Goal: Task Accomplishment & Management: Use online tool/utility

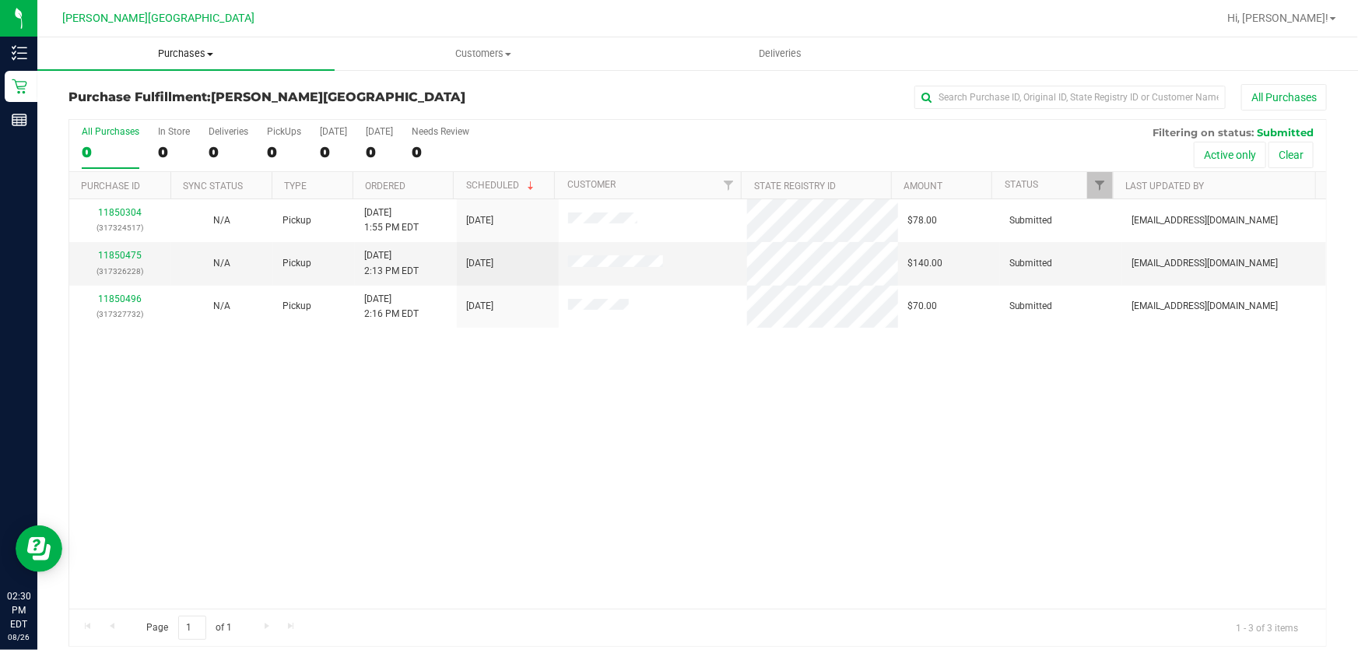
click at [191, 52] on span "Purchases" at bounding box center [185, 54] width 297 height 14
click at [95, 108] on span "Fulfillment" at bounding box center [85, 112] width 96 height 13
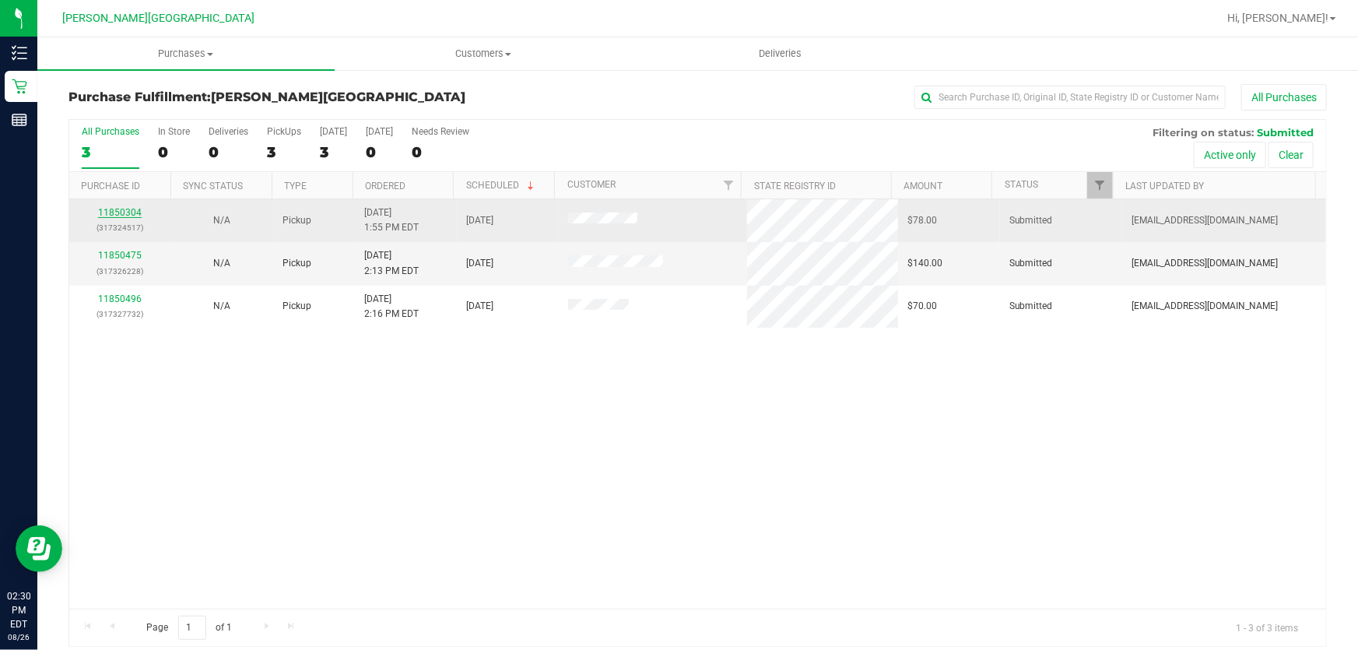
click at [134, 214] on link "11850304" at bounding box center [120, 212] width 44 height 11
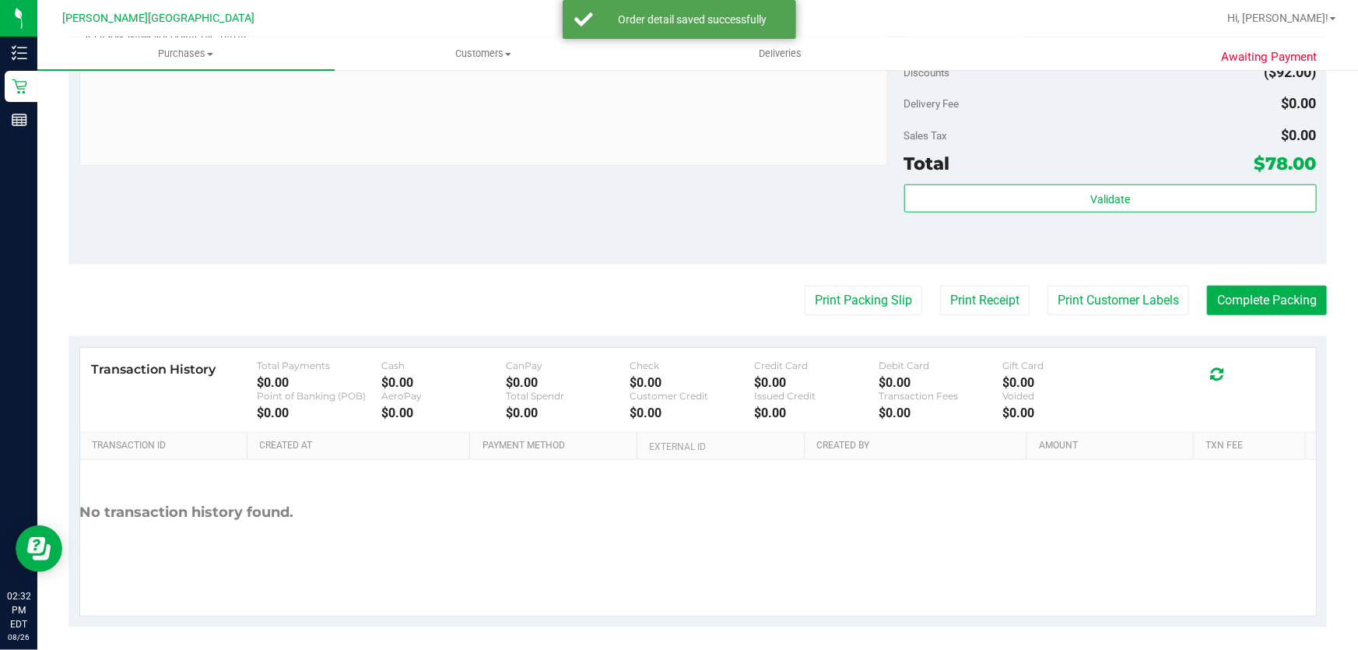
scroll to position [710, 0]
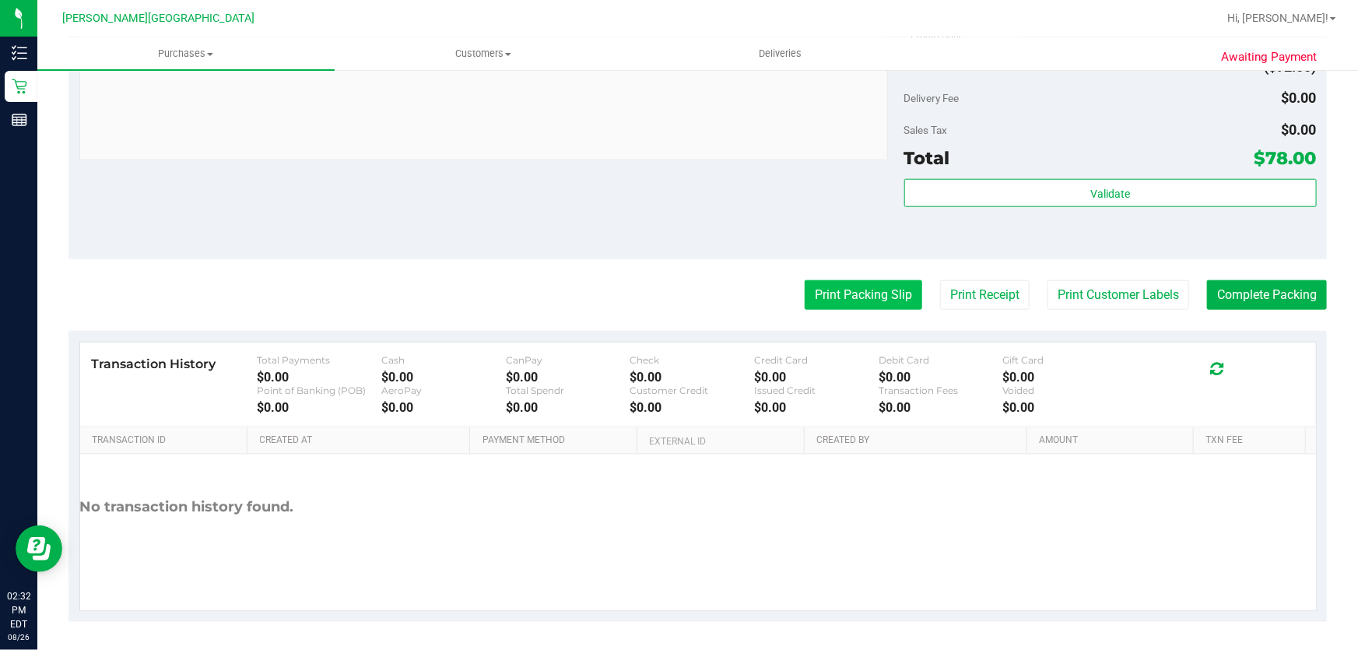
click at [822, 290] on button "Print Packing Slip" at bounding box center [862, 295] width 117 height 30
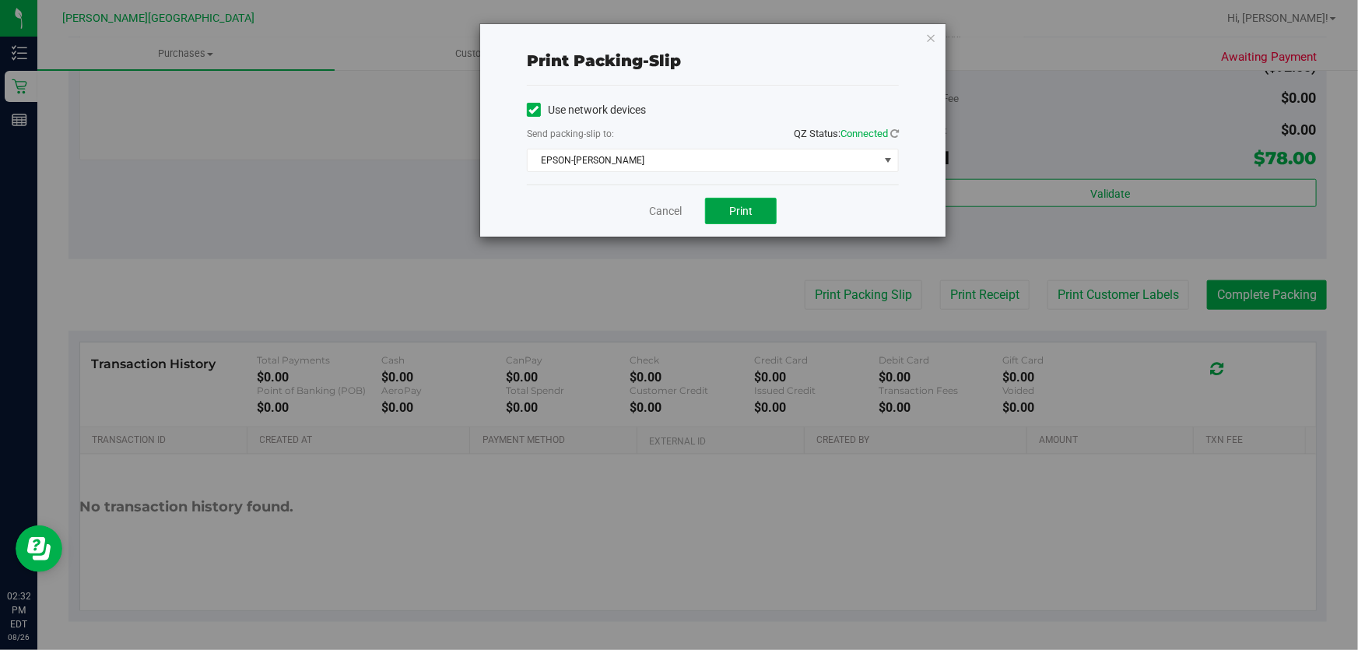
click at [738, 207] on span "Print" at bounding box center [740, 211] width 23 height 12
drag, startPoint x: 930, startPoint y: 23, endPoint x: 926, endPoint y: 42, distance: 19.2
click at [930, 27] on div "Print packing-slip Use network devices Send packing-slip to: QZ Status: Connect…" at bounding box center [712, 130] width 465 height 212
click at [933, 33] on icon "button" at bounding box center [930, 37] width 11 height 19
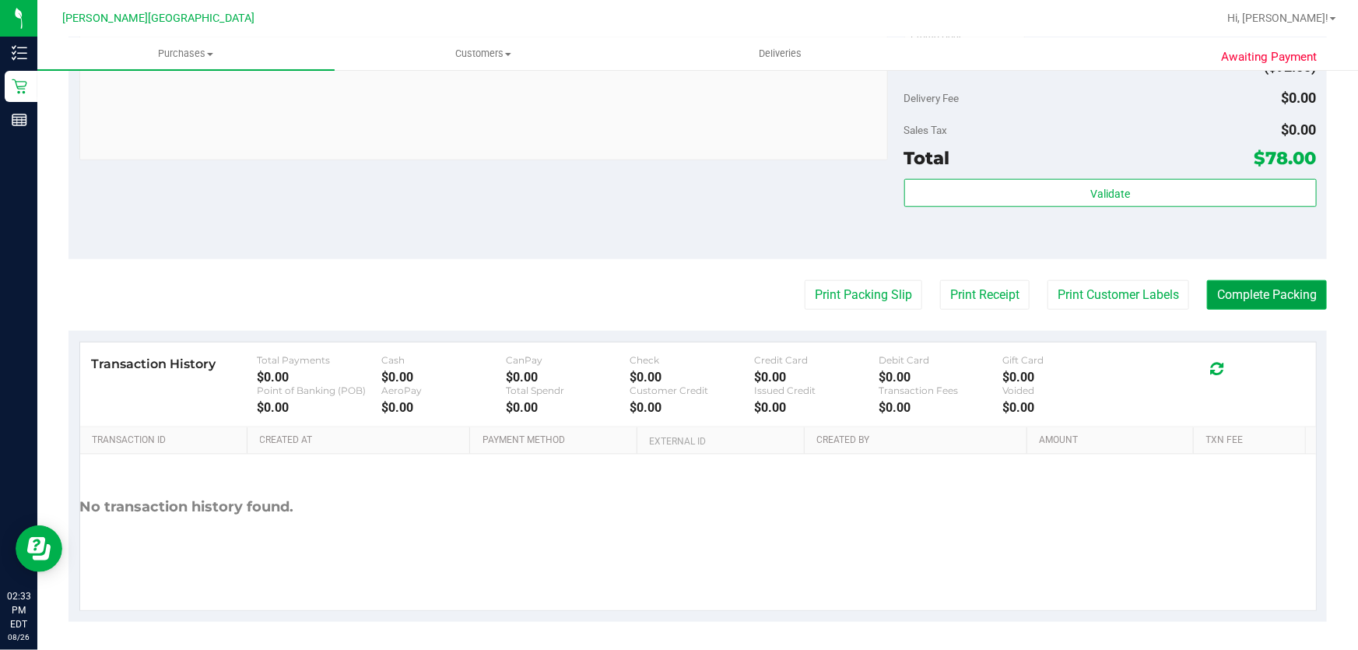
click at [1250, 291] on button "Complete Packing" at bounding box center [1267, 295] width 120 height 30
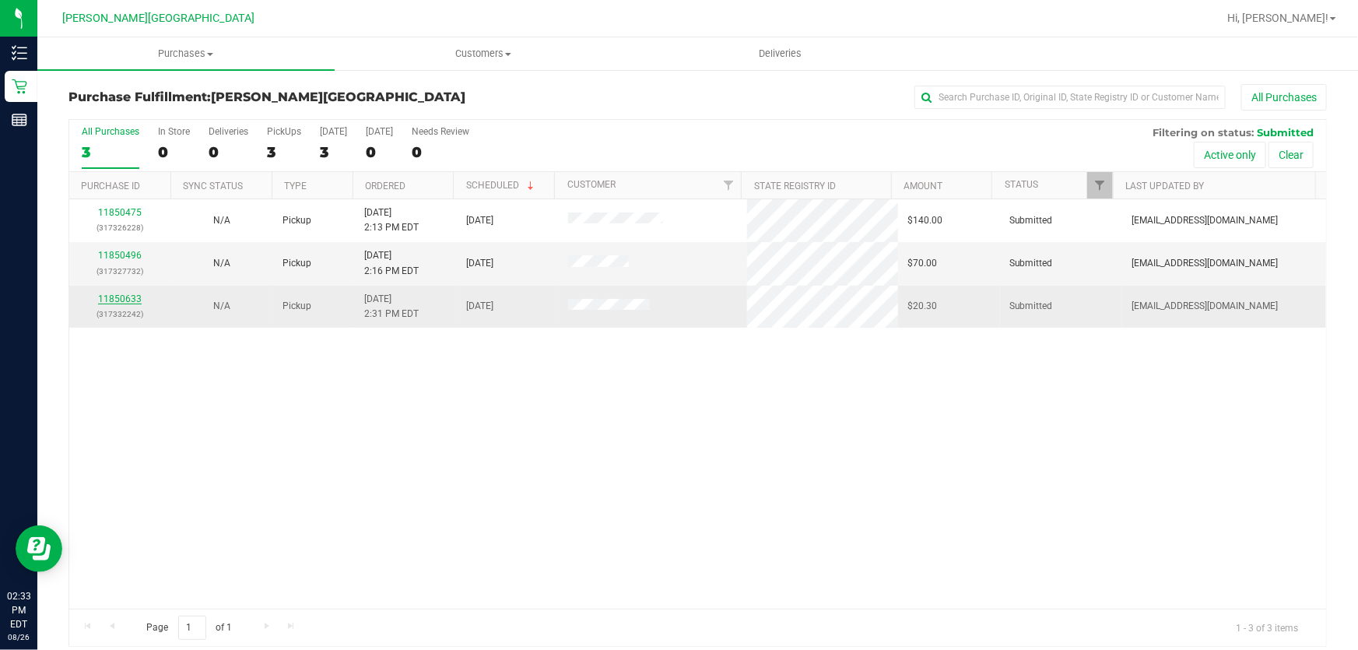
click at [117, 303] on link "11850633" at bounding box center [120, 298] width 44 height 11
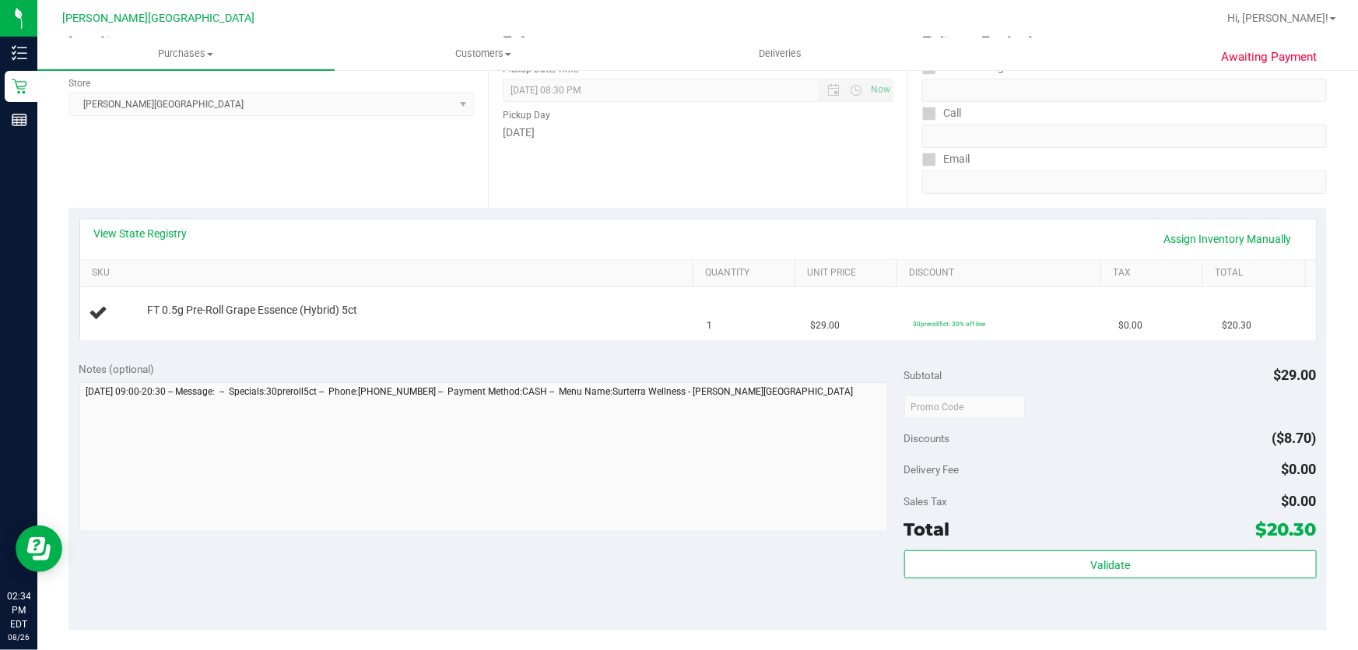
scroll to position [495, 0]
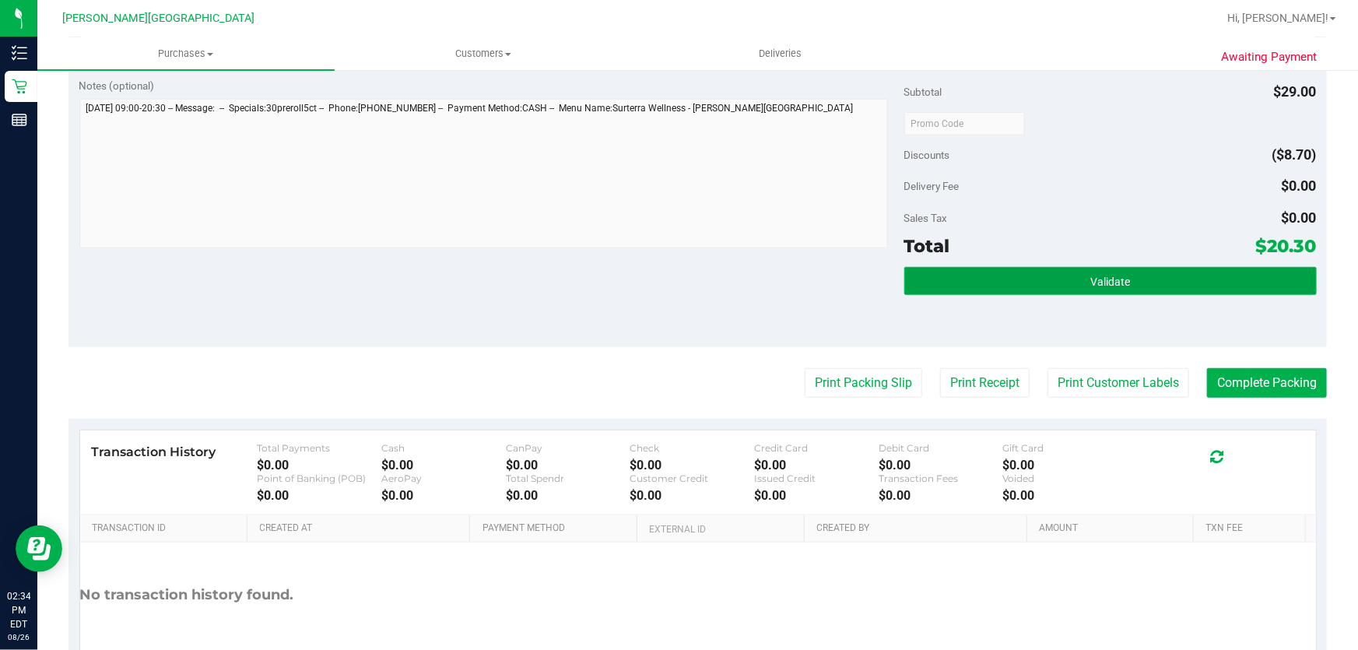
click at [1042, 275] on button "Validate" at bounding box center [1110, 281] width 412 height 28
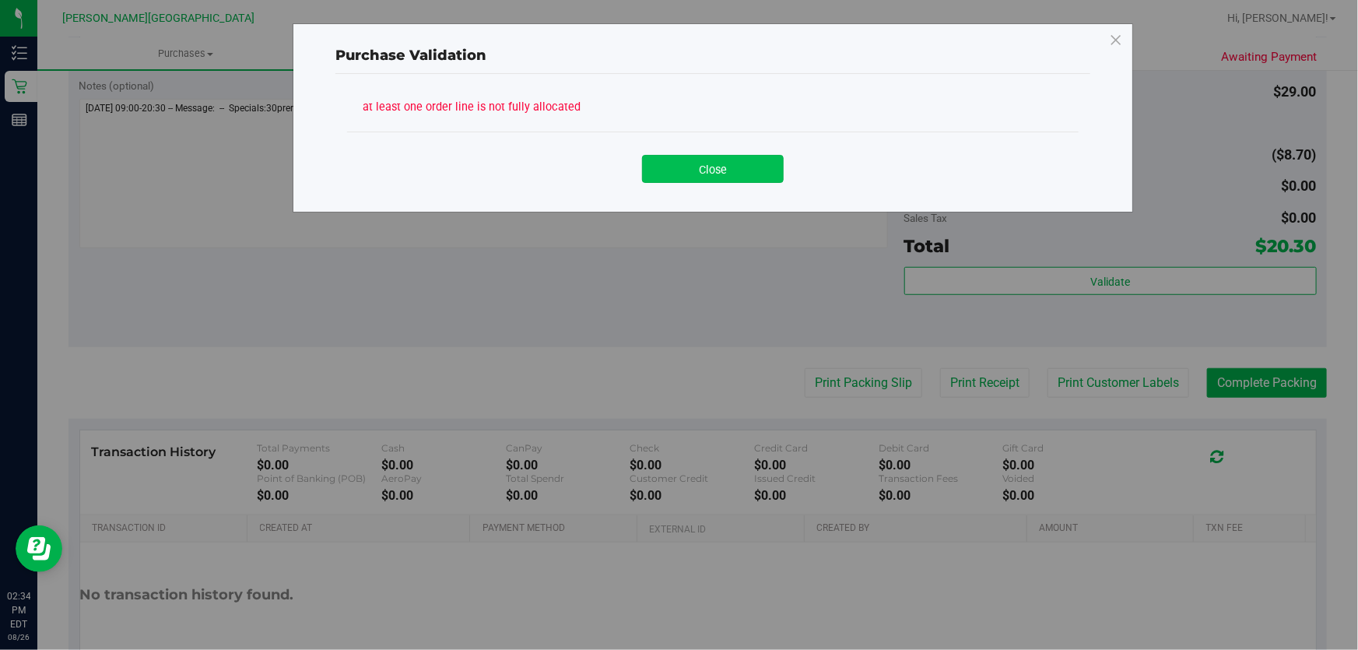
click at [748, 173] on button "Close" at bounding box center [713, 169] width 142 height 28
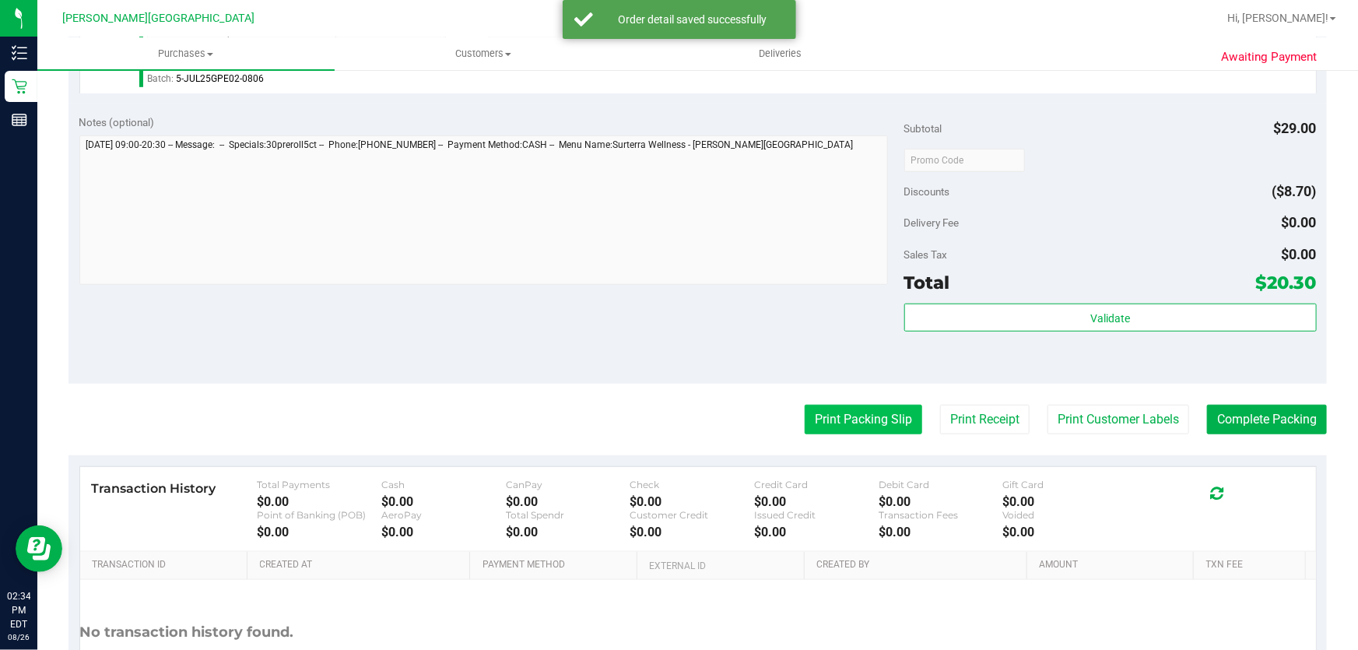
click at [869, 409] on button "Print Packing Slip" at bounding box center [862, 420] width 117 height 30
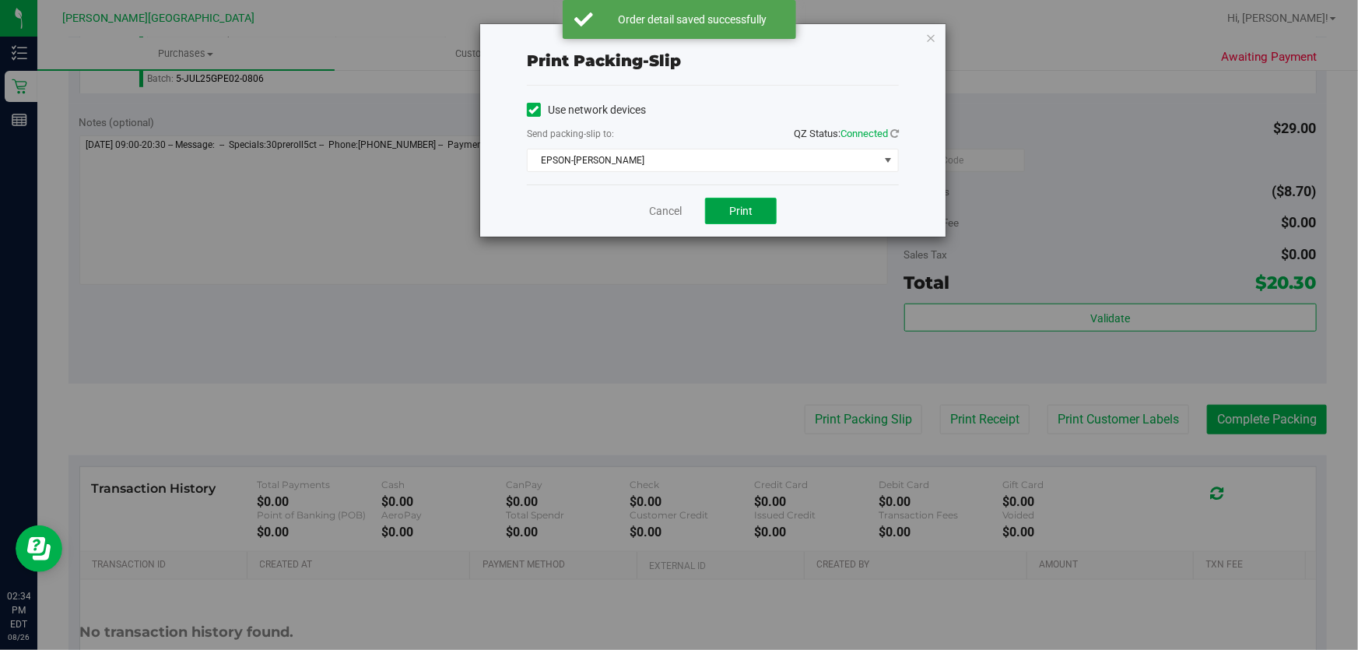
click at [756, 218] on button "Print" at bounding box center [741, 211] width 72 height 26
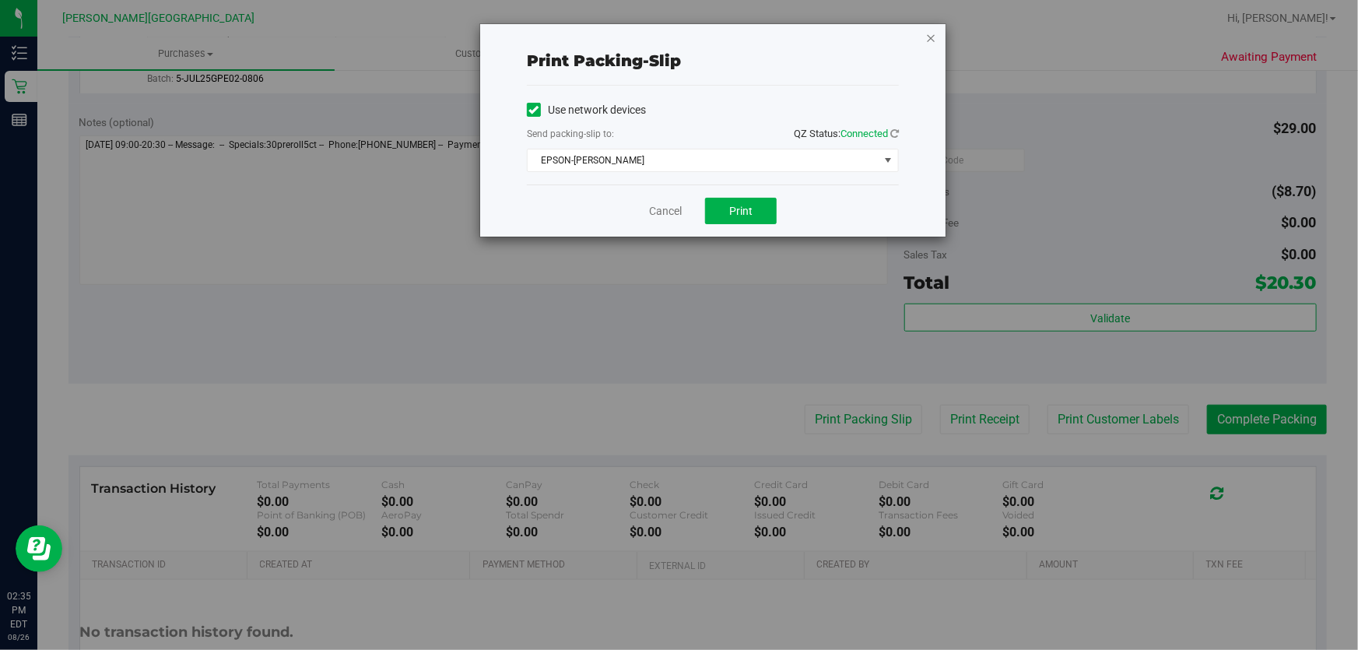
click at [931, 35] on icon "button" at bounding box center [930, 37] width 11 height 19
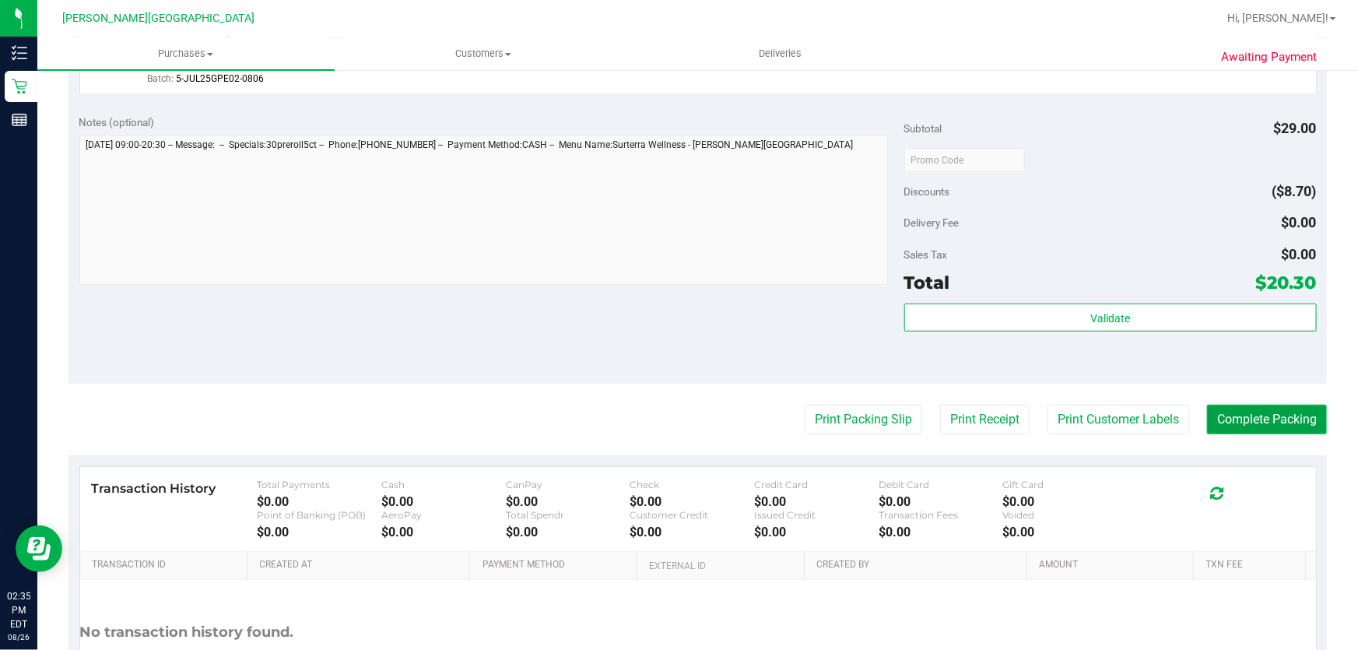
click at [1245, 420] on button "Complete Packing" at bounding box center [1267, 420] width 120 height 30
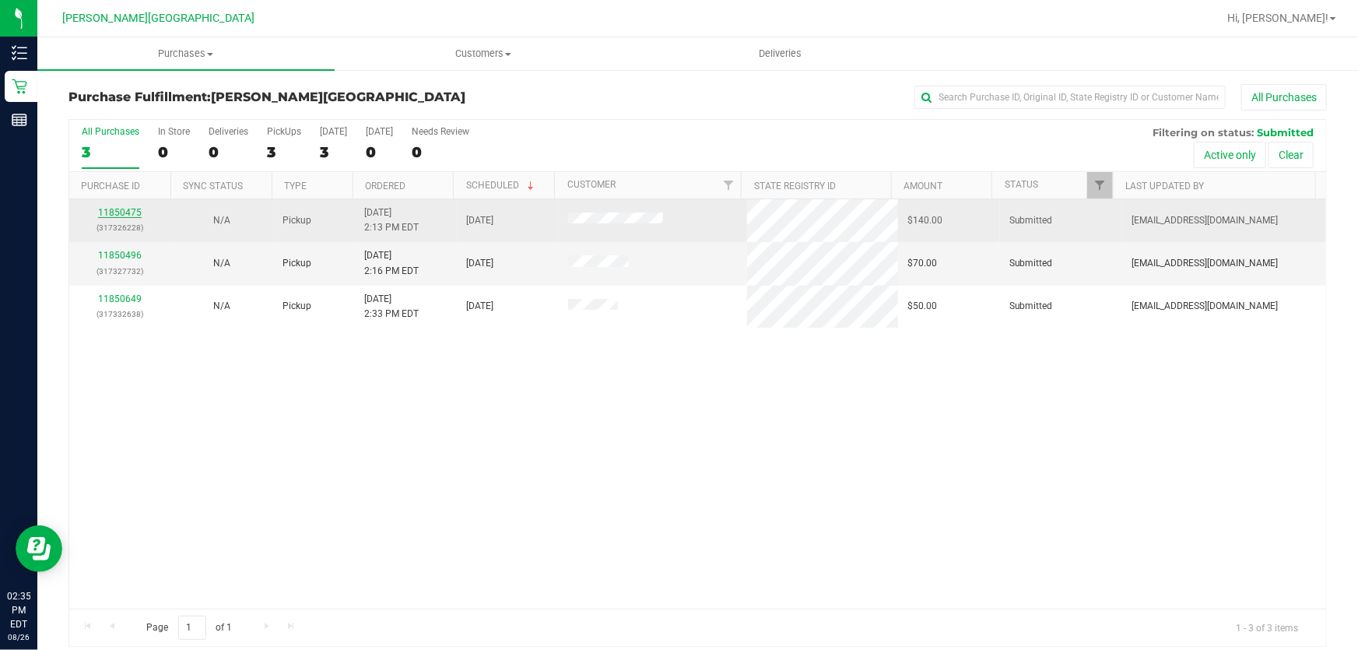
click at [114, 211] on link "11850475" at bounding box center [120, 212] width 44 height 11
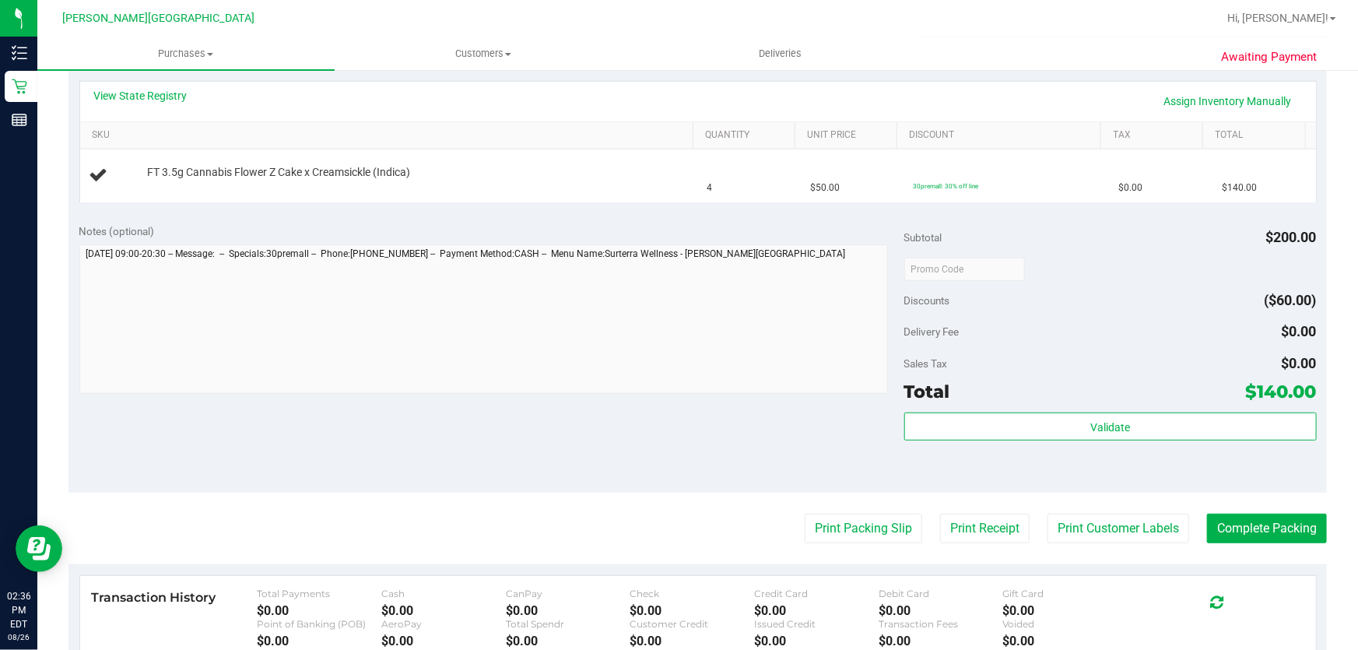
scroll to position [424, 0]
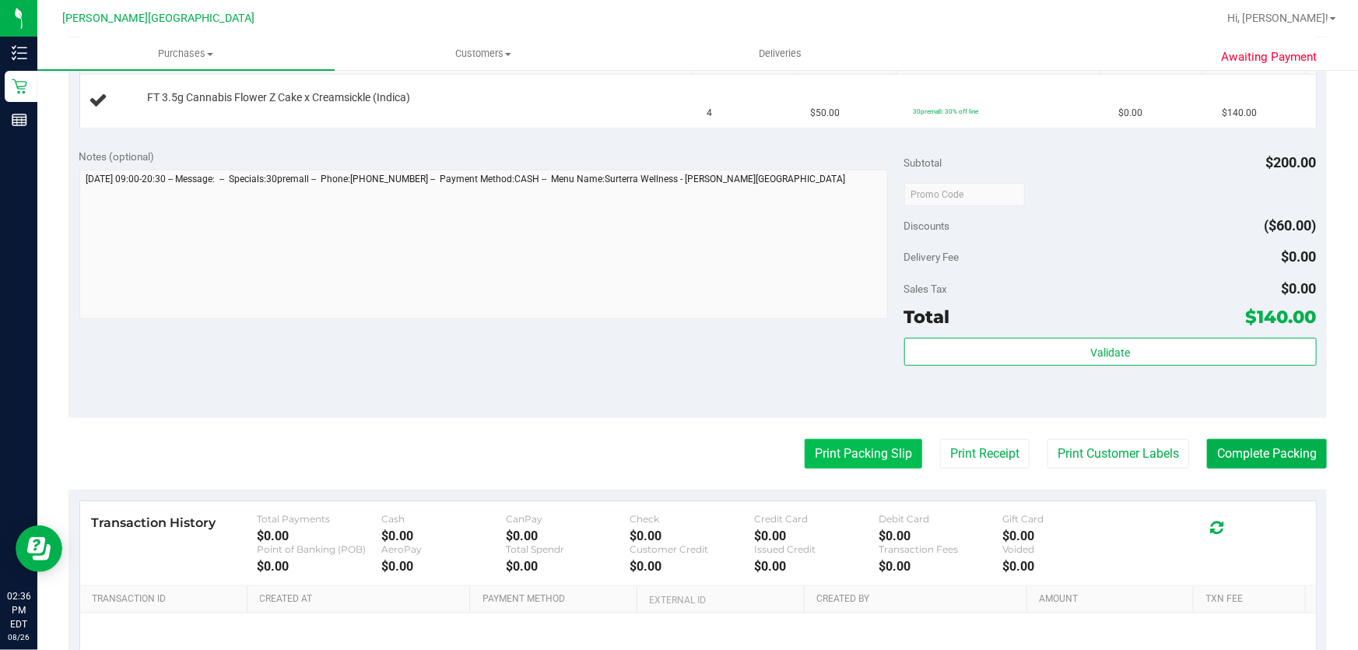
click at [819, 446] on button "Print Packing Slip" at bounding box center [862, 454] width 117 height 30
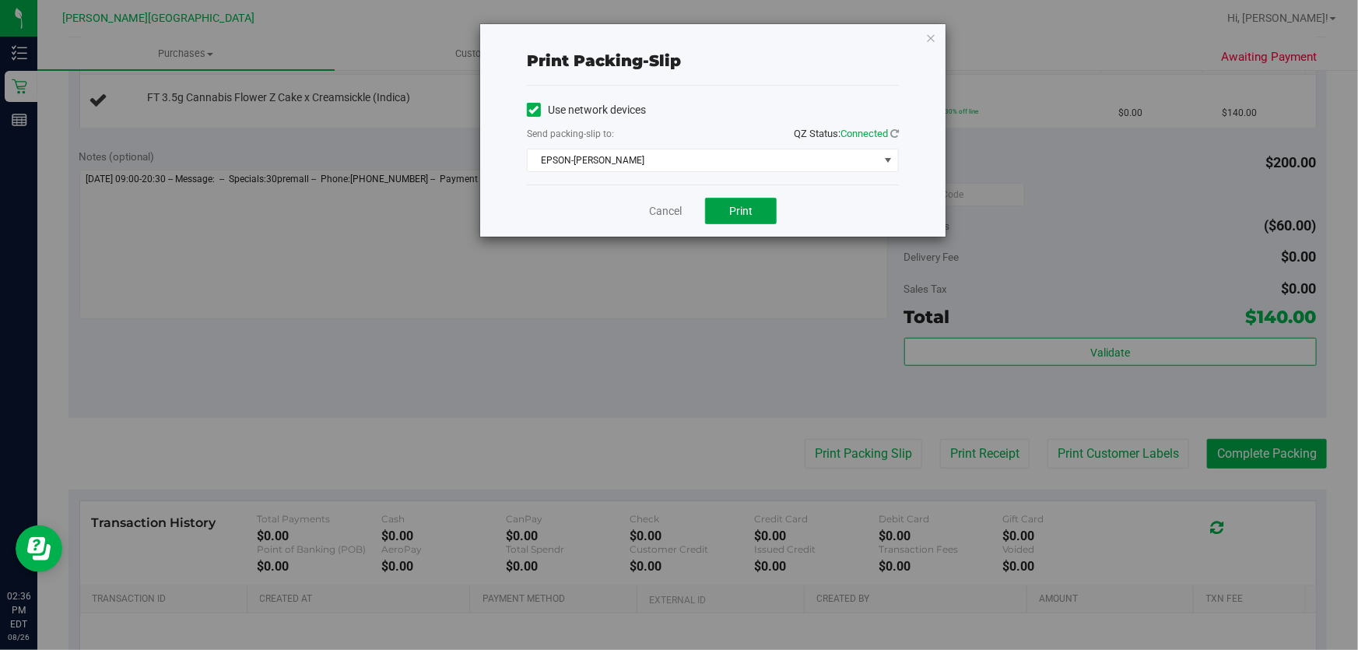
click at [754, 208] on button "Print" at bounding box center [741, 211] width 72 height 26
click at [934, 33] on icon "button" at bounding box center [930, 37] width 11 height 19
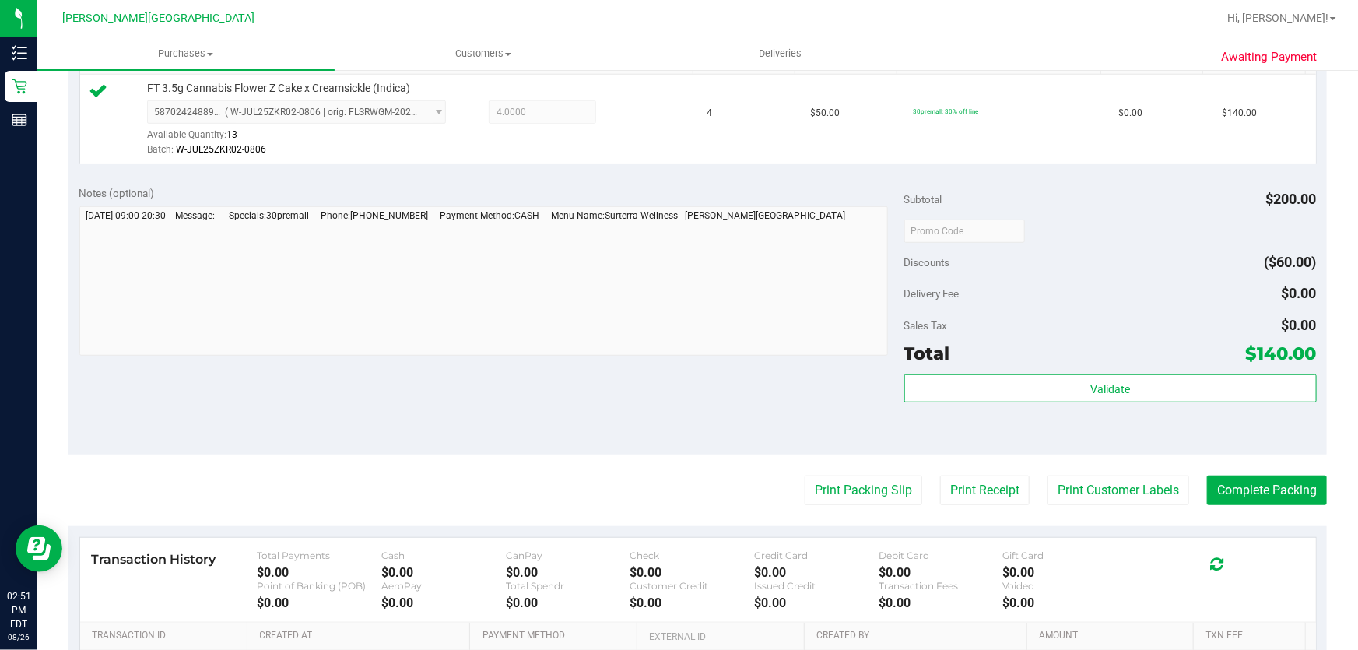
scroll to position [408, 0]
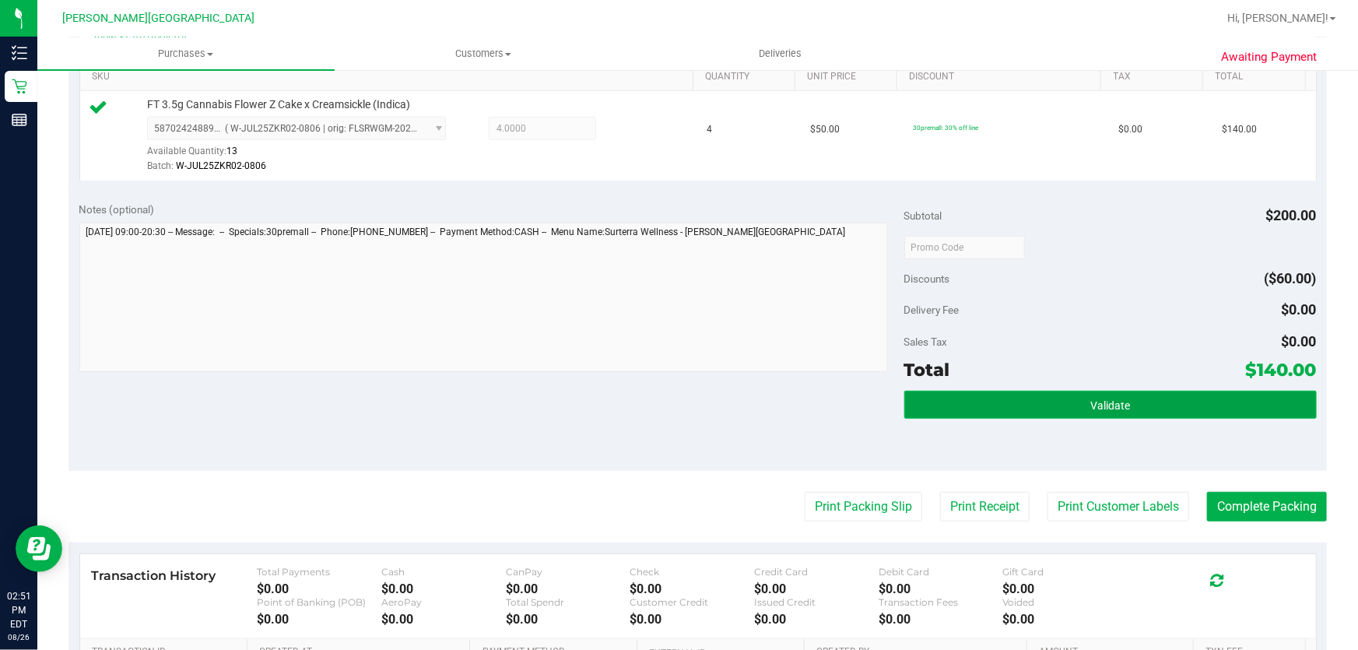
click at [1105, 408] on span "Validate" at bounding box center [1110, 405] width 40 height 12
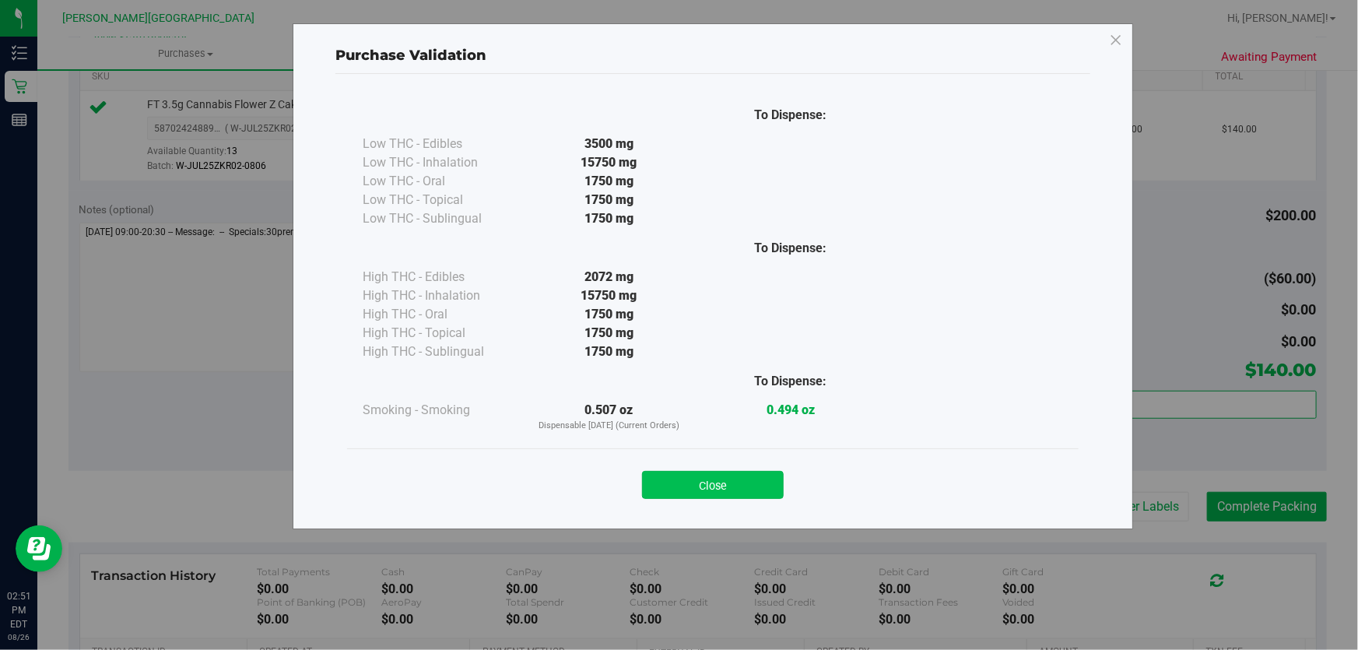
click at [722, 490] on button "Close" at bounding box center [713, 485] width 142 height 28
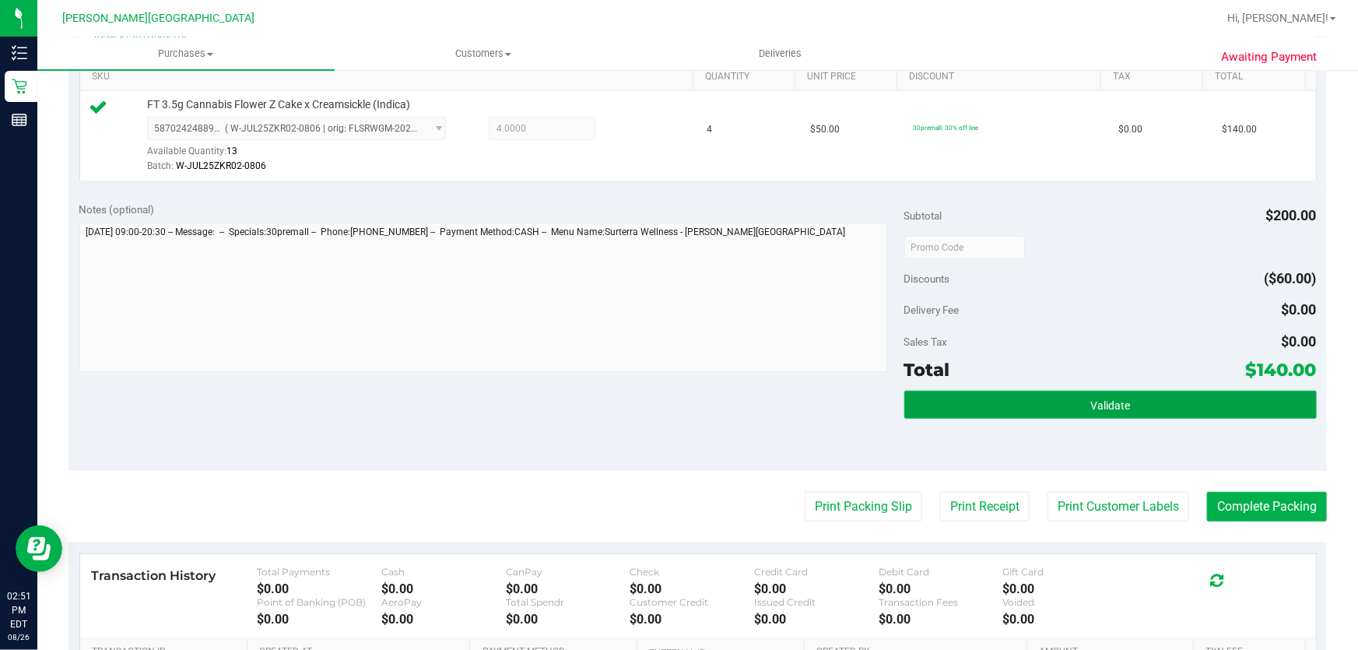
click at [1123, 405] on button "Validate" at bounding box center [1110, 405] width 412 height 28
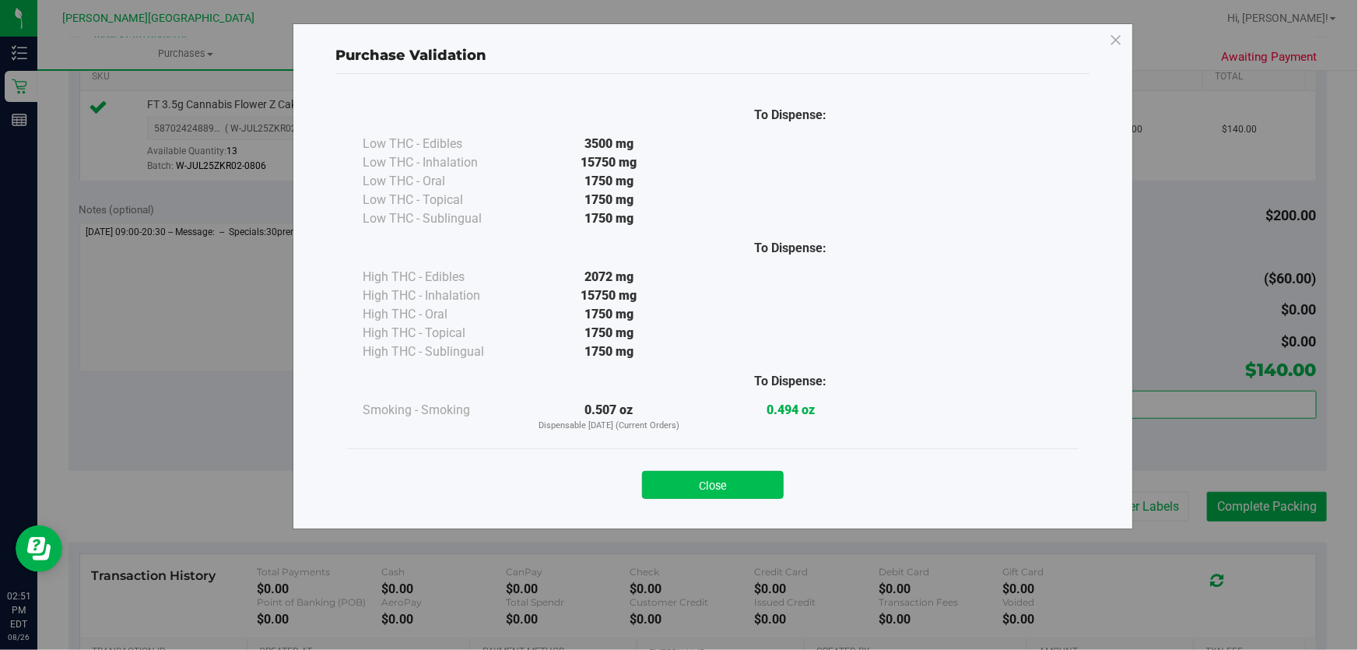
click at [753, 488] on button "Close" at bounding box center [713, 485] width 142 height 28
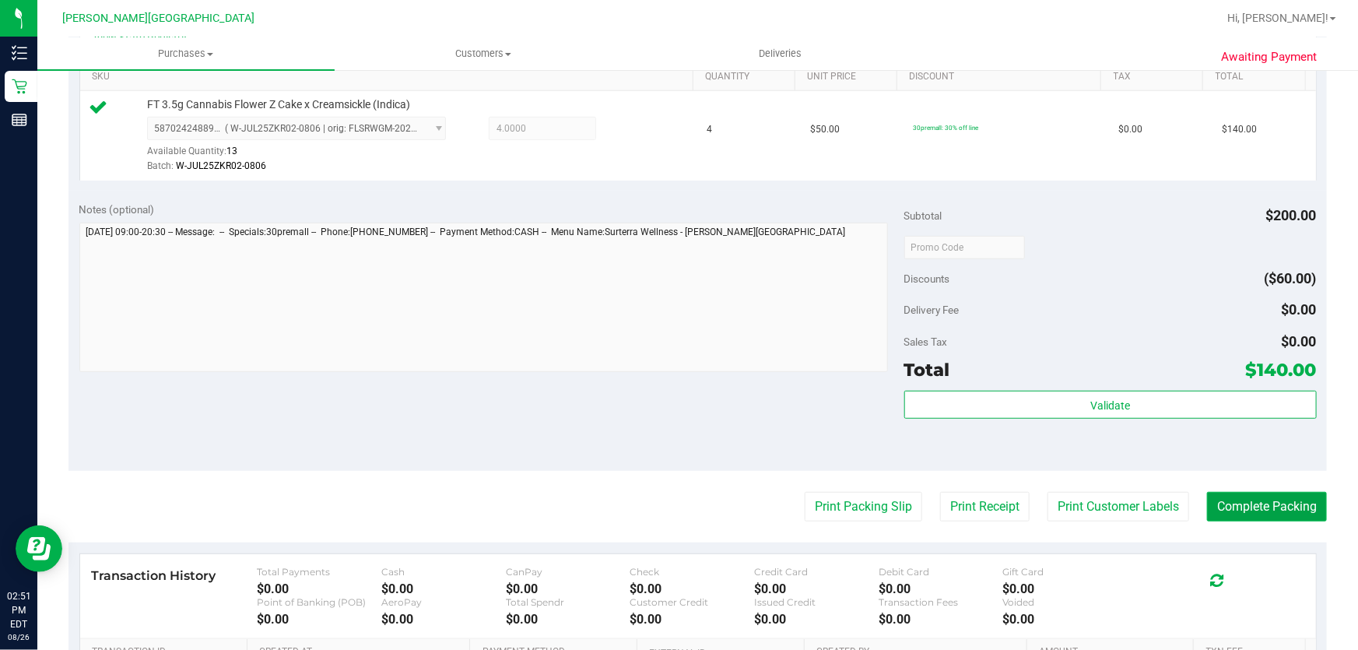
click at [1266, 505] on button "Complete Packing" at bounding box center [1267, 507] width 120 height 30
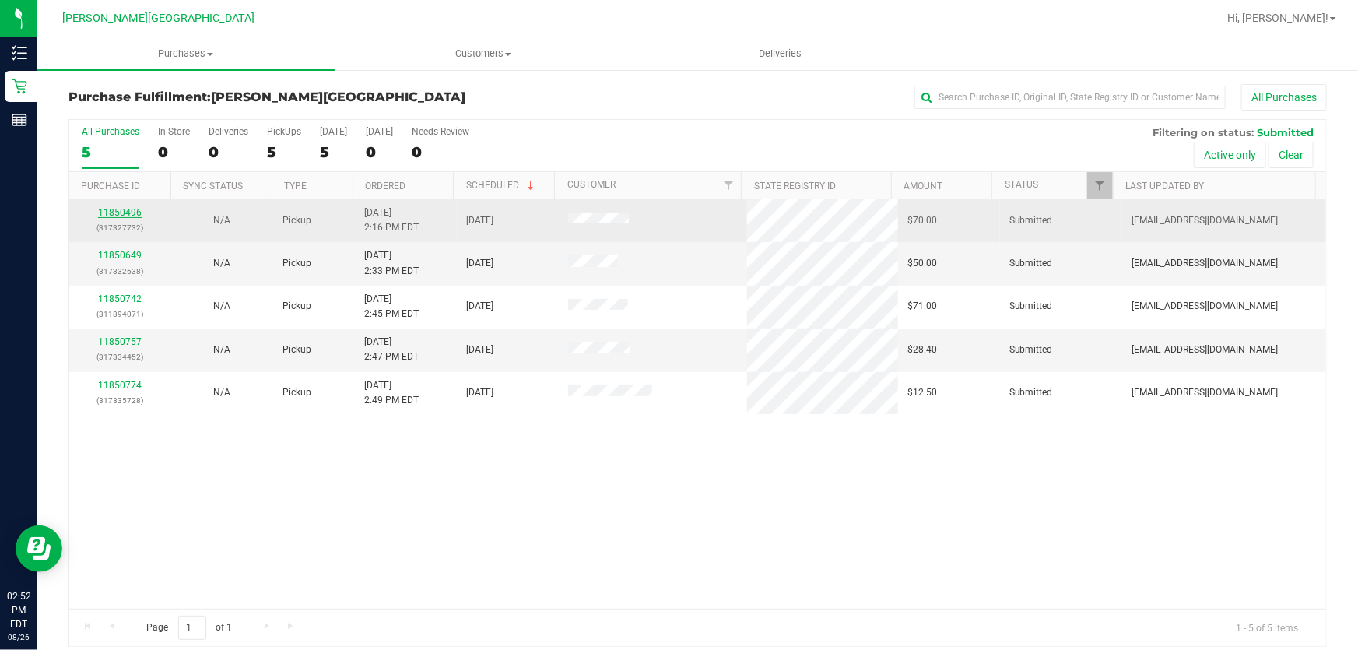
click at [112, 211] on link "11850496" at bounding box center [120, 212] width 44 height 11
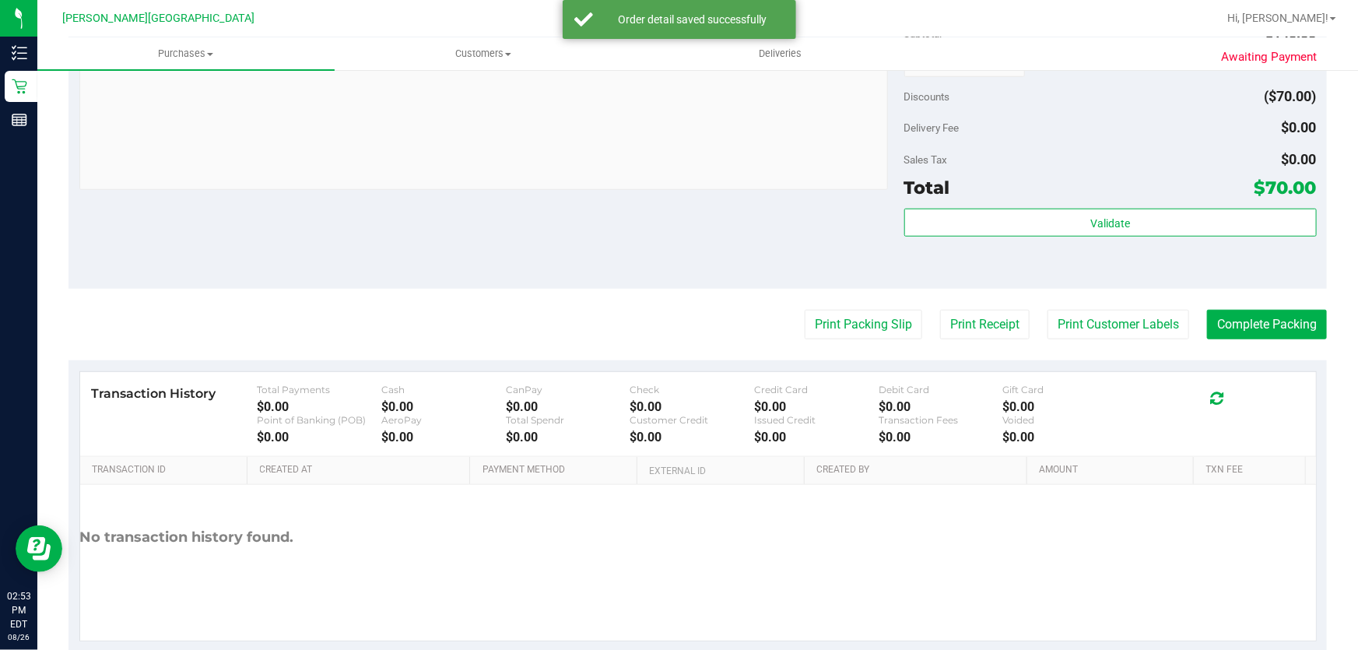
scroll to position [620, 0]
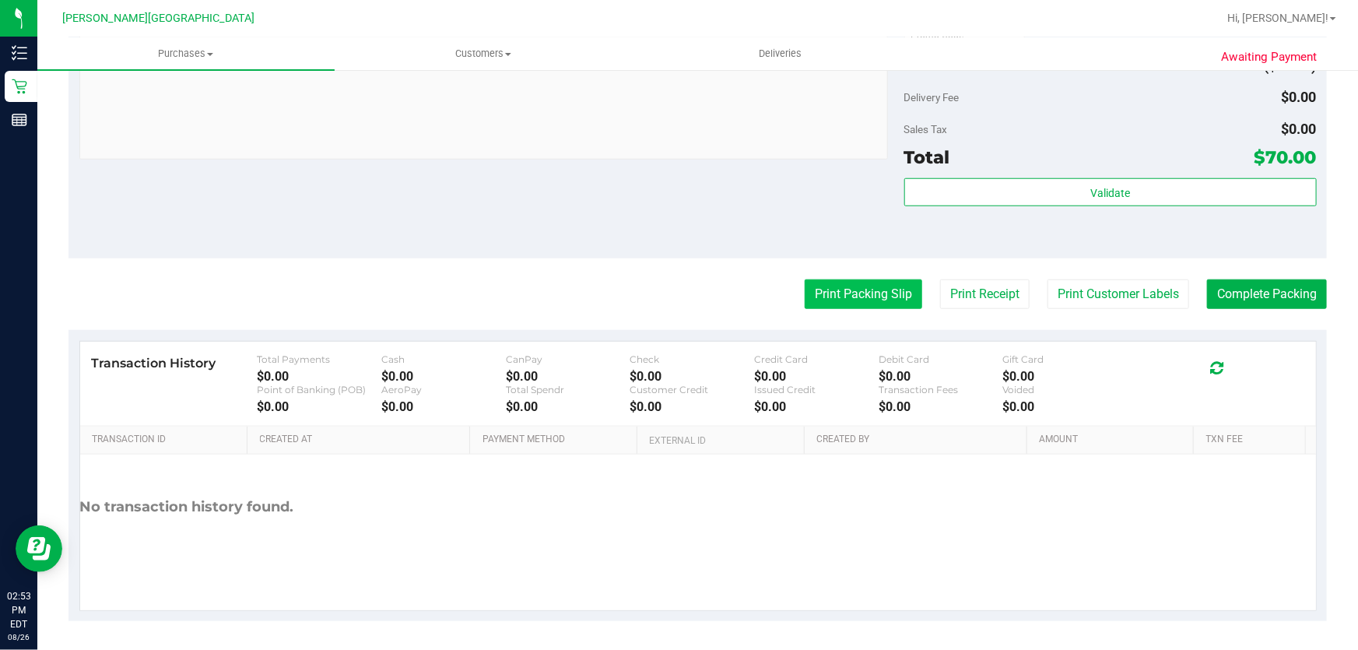
click at [839, 289] on button "Print Packing Slip" at bounding box center [862, 294] width 117 height 30
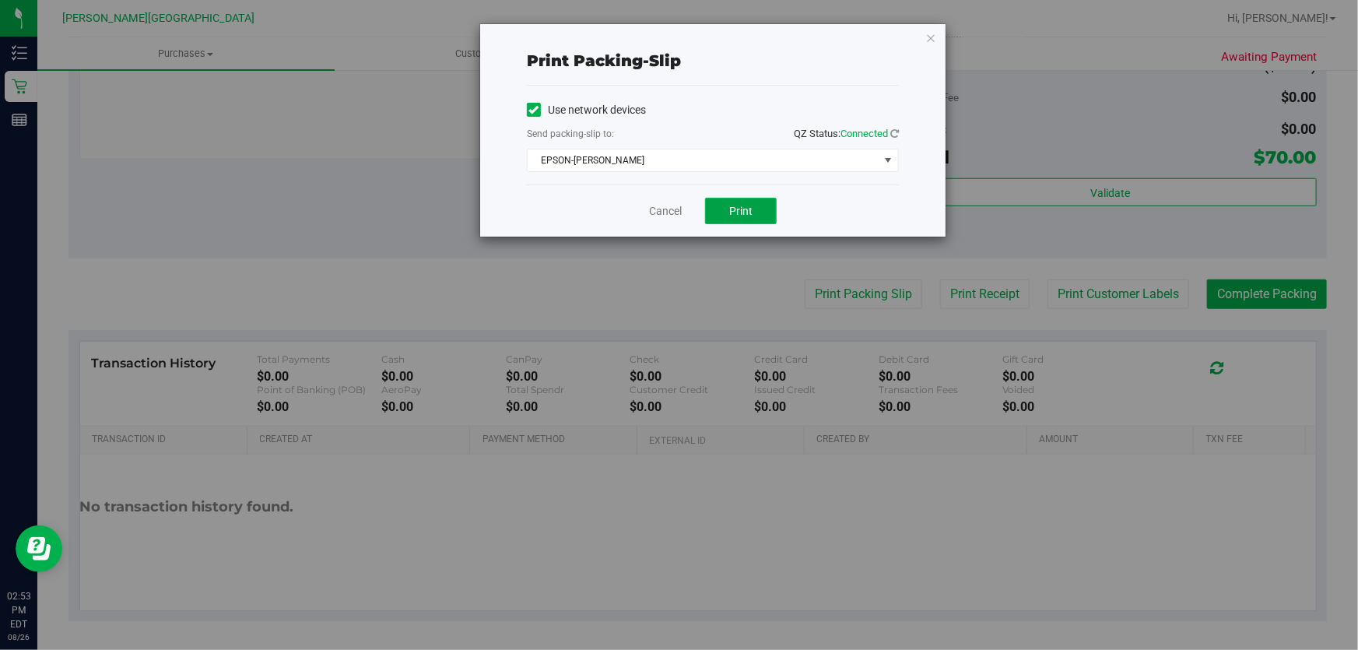
click at [737, 216] on span "Print" at bounding box center [740, 211] width 23 height 12
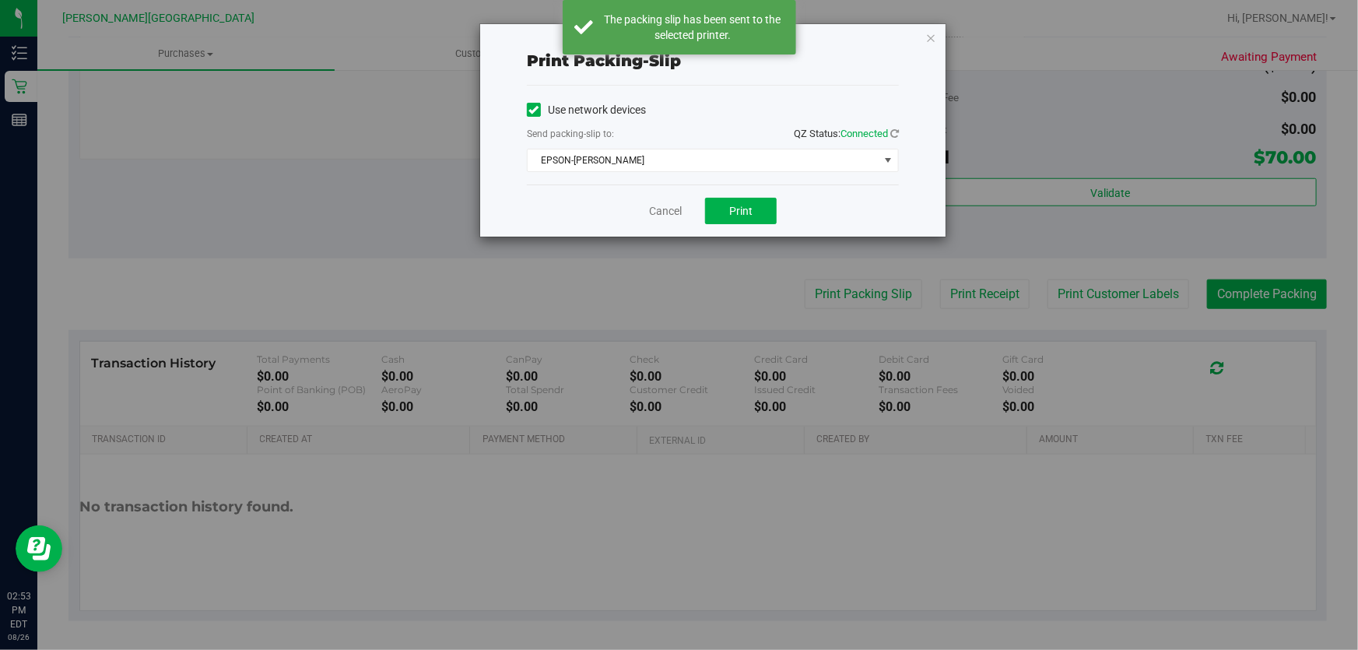
click at [1246, 295] on div "Print packing-slip Use network devices Send packing-slip to: QZ Status: Connect…" at bounding box center [684, 325] width 1369 height 650
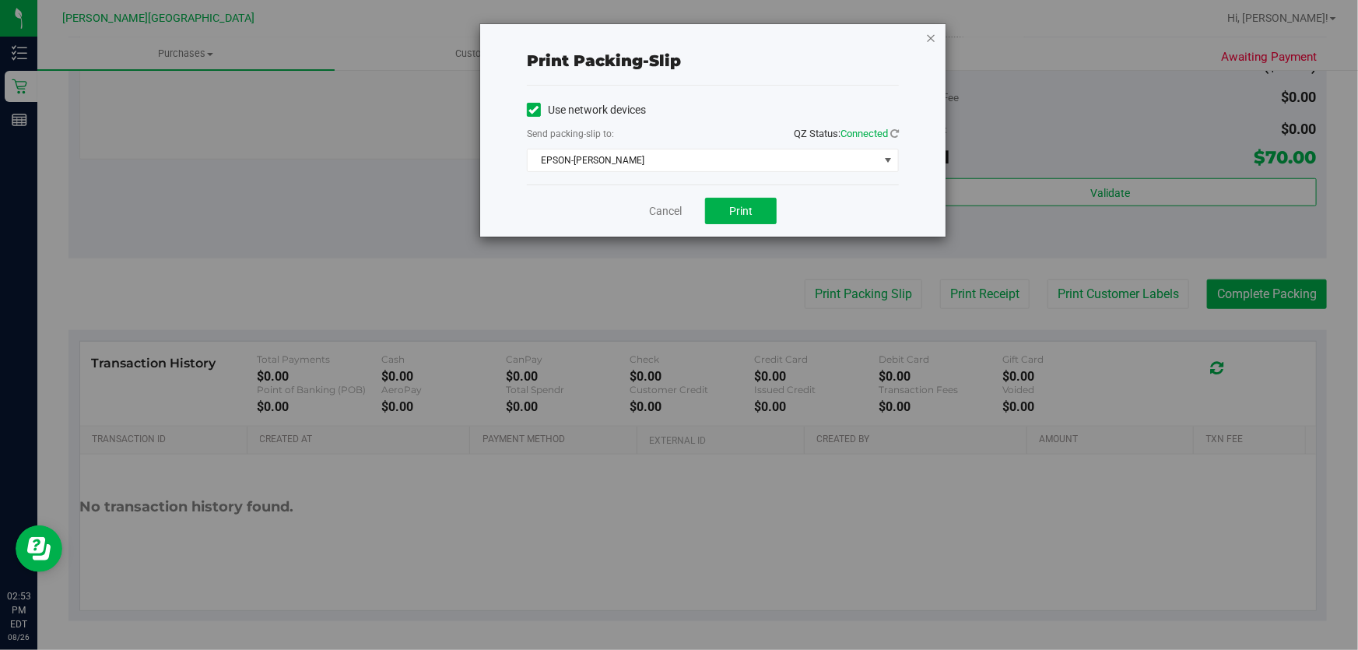
click at [933, 33] on icon "button" at bounding box center [930, 37] width 11 height 19
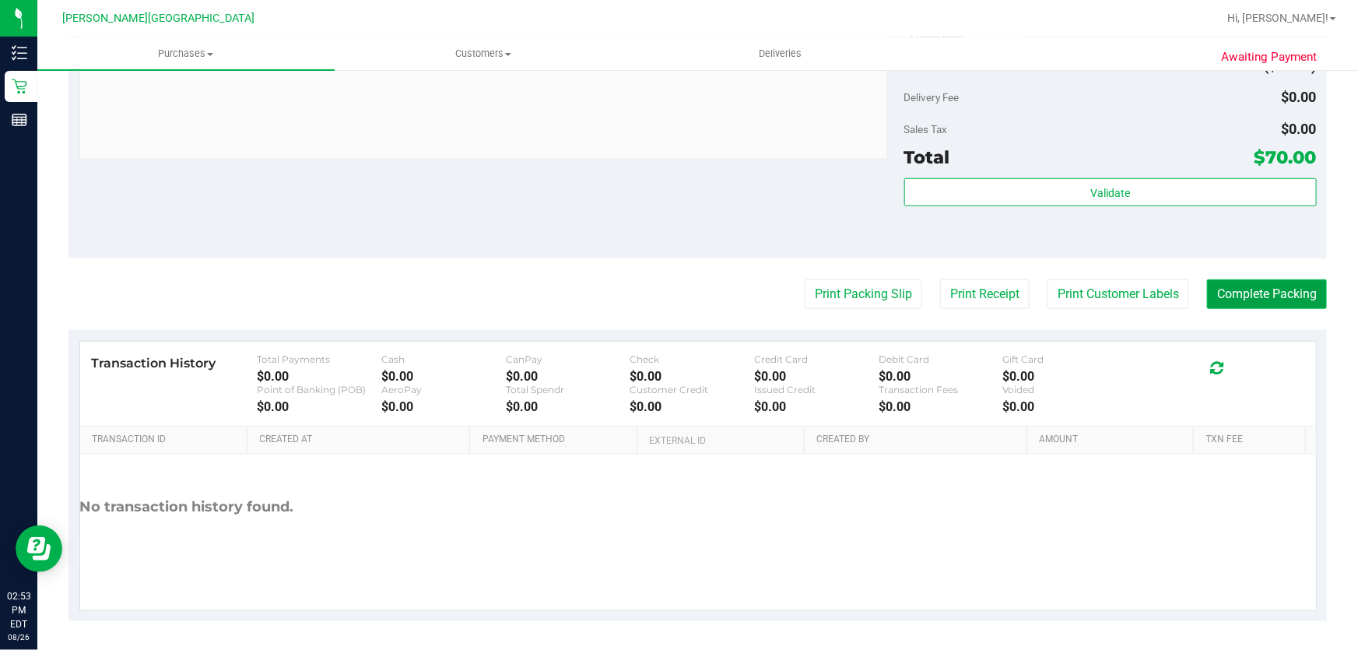
click at [1265, 295] on button "Complete Packing" at bounding box center [1267, 294] width 120 height 30
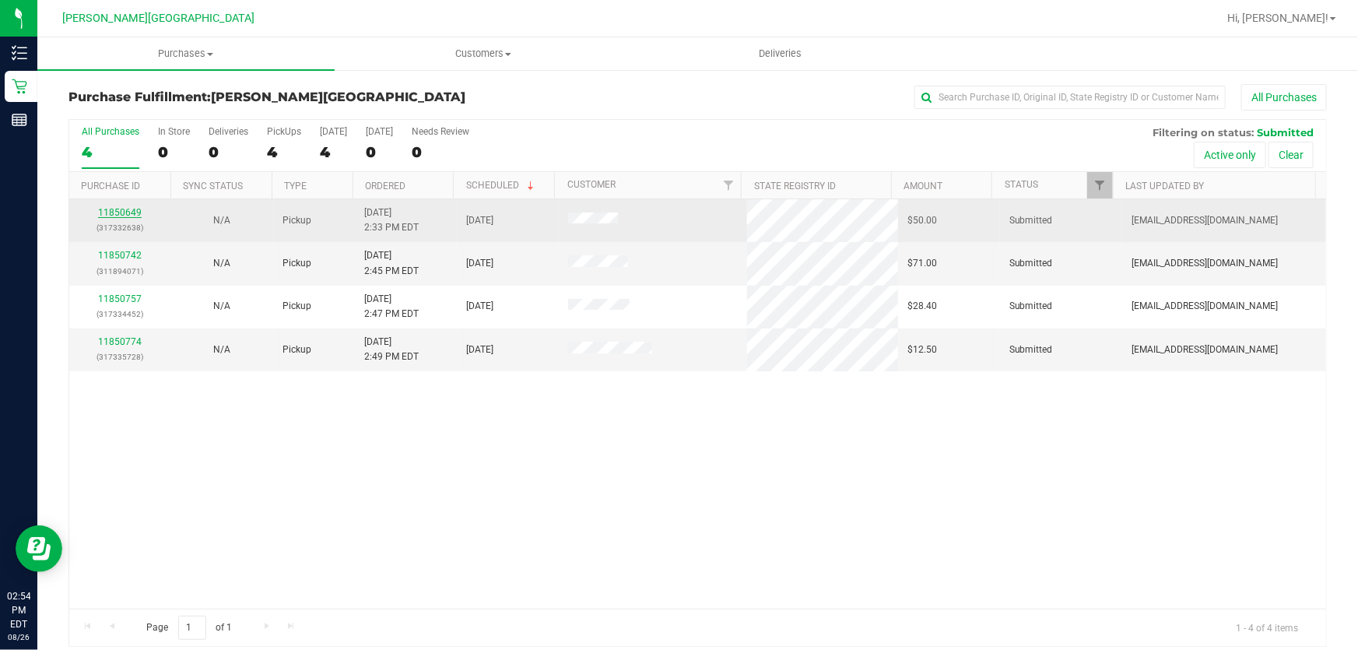
click at [130, 209] on link "11850649" at bounding box center [120, 212] width 44 height 11
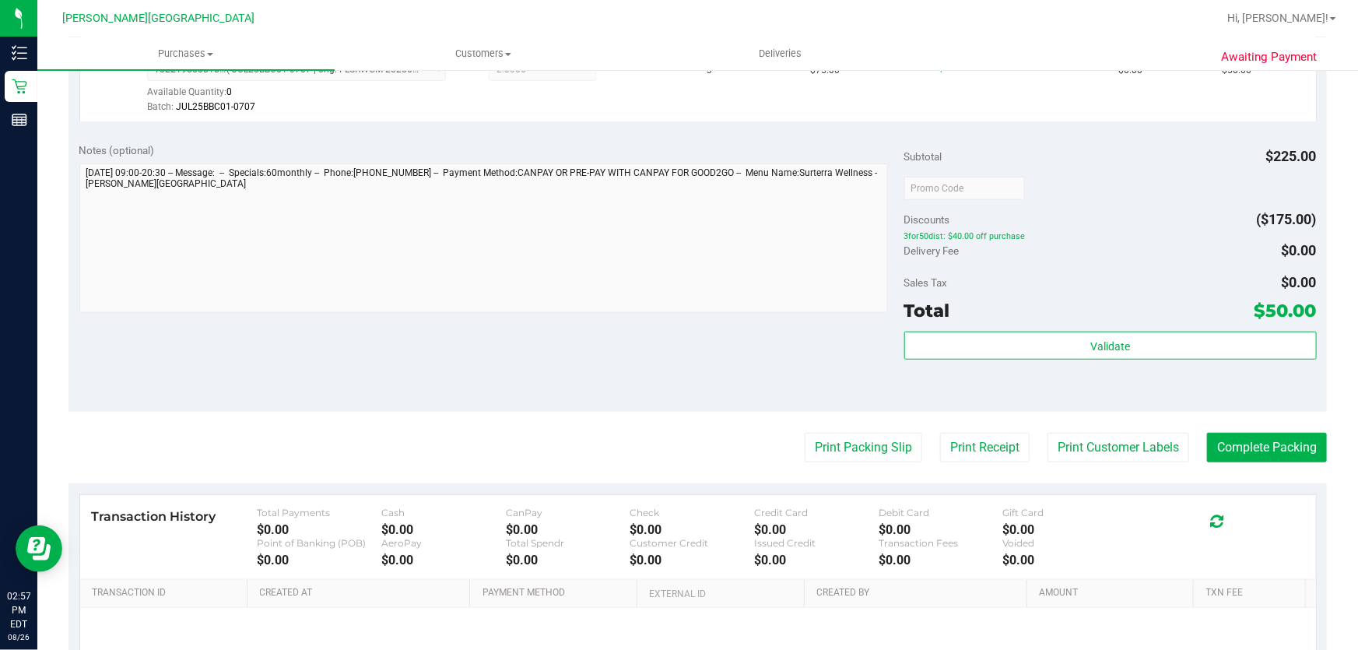
scroll to position [620, 0]
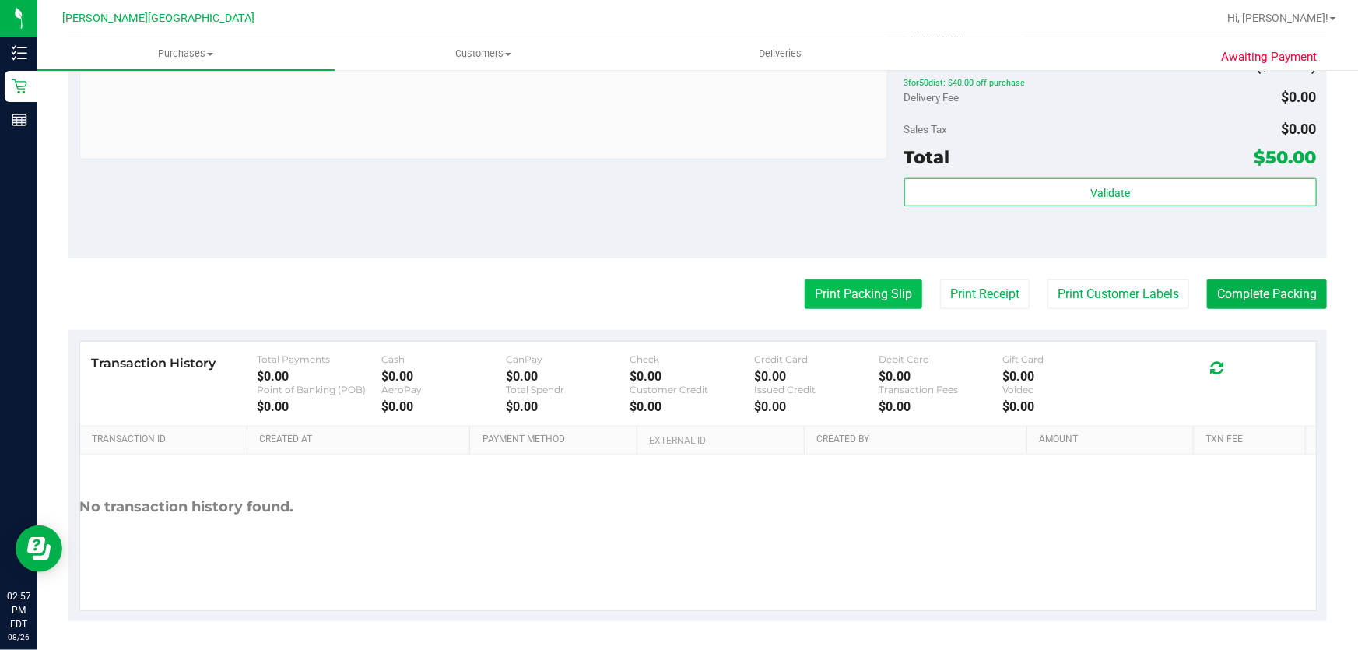
click at [858, 302] on button "Print Packing Slip" at bounding box center [862, 294] width 117 height 30
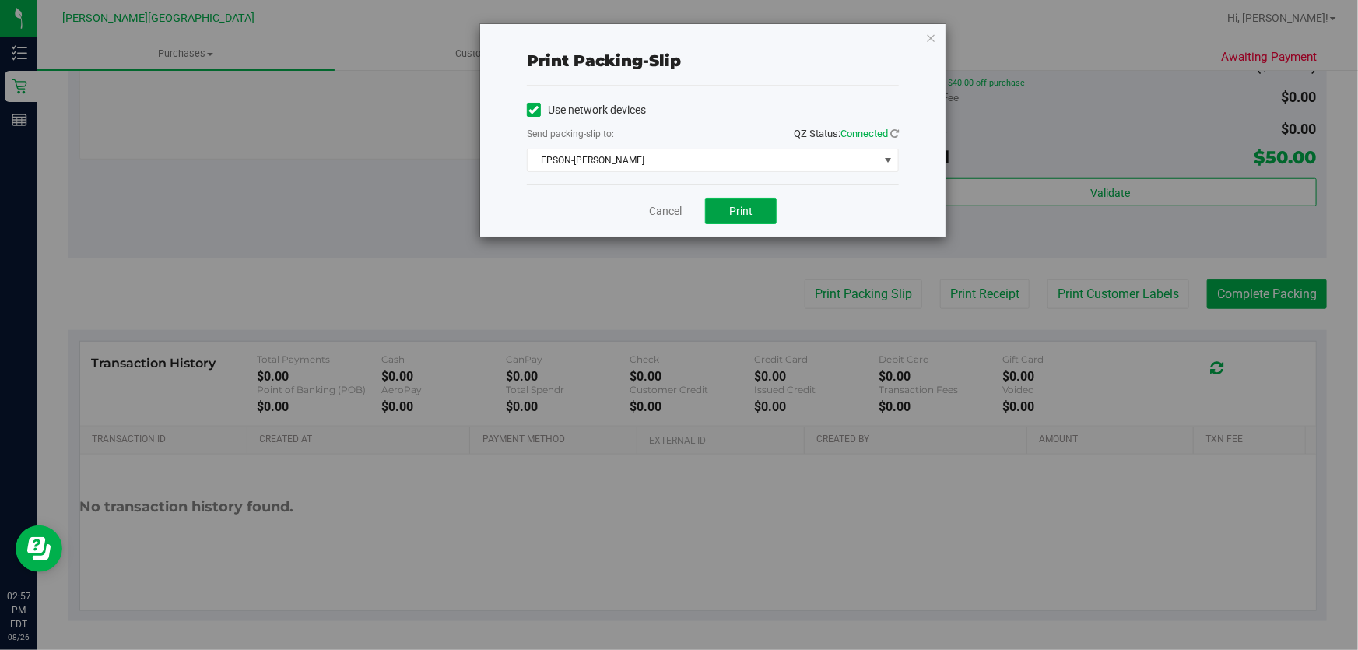
click at [764, 216] on button "Print" at bounding box center [741, 211] width 72 height 26
click at [933, 39] on icon "button" at bounding box center [930, 37] width 11 height 19
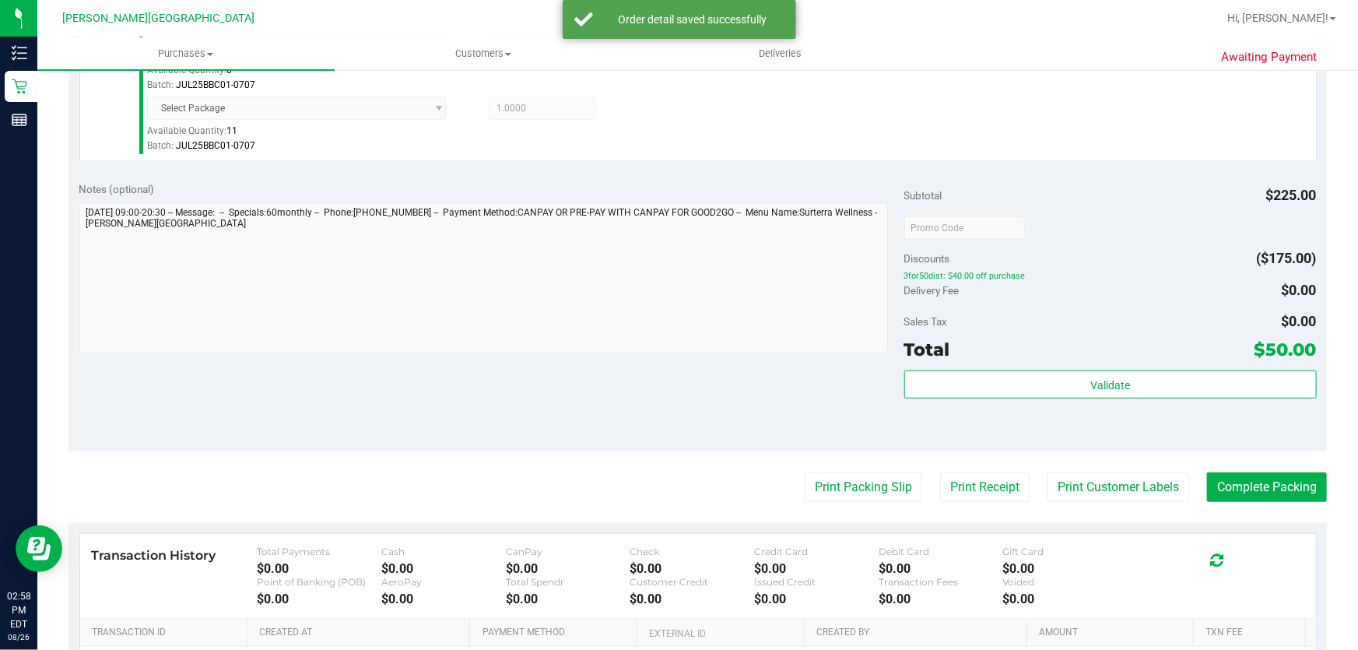
scroll to position [681, 0]
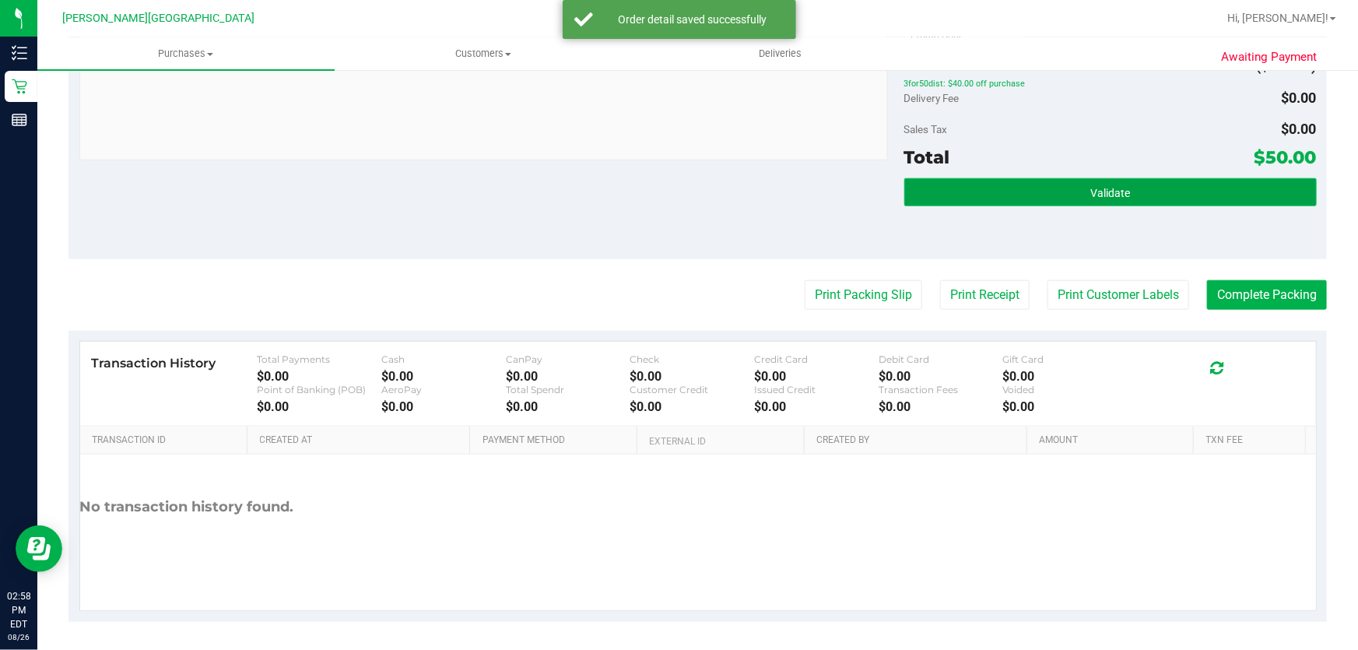
click at [1172, 187] on button "Validate" at bounding box center [1110, 192] width 412 height 28
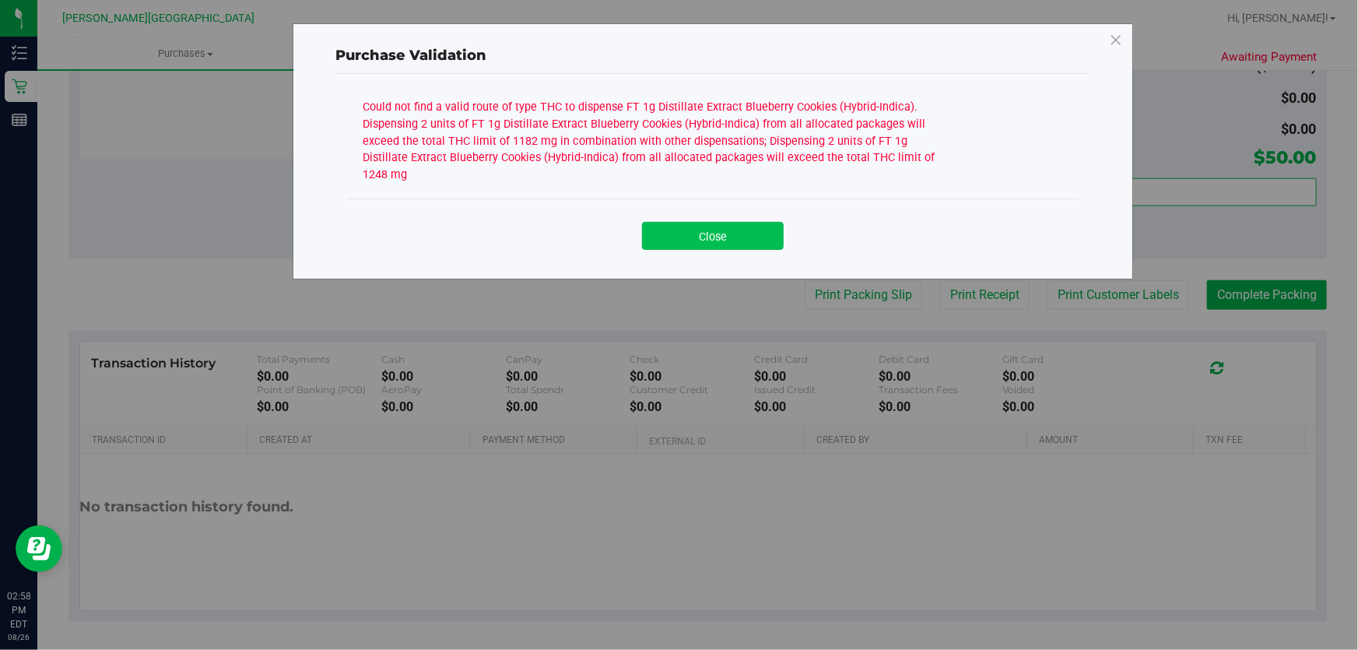
click at [672, 222] on button "Close" at bounding box center [713, 236] width 142 height 28
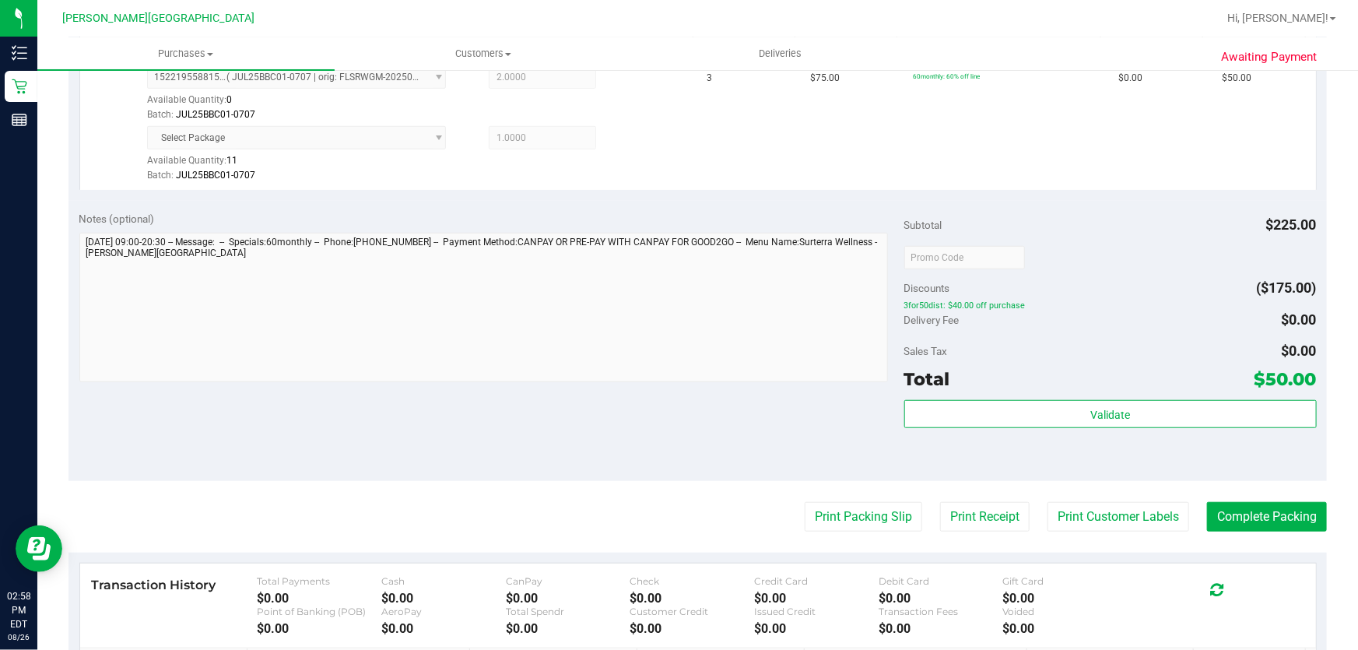
scroll to position [398, 0]
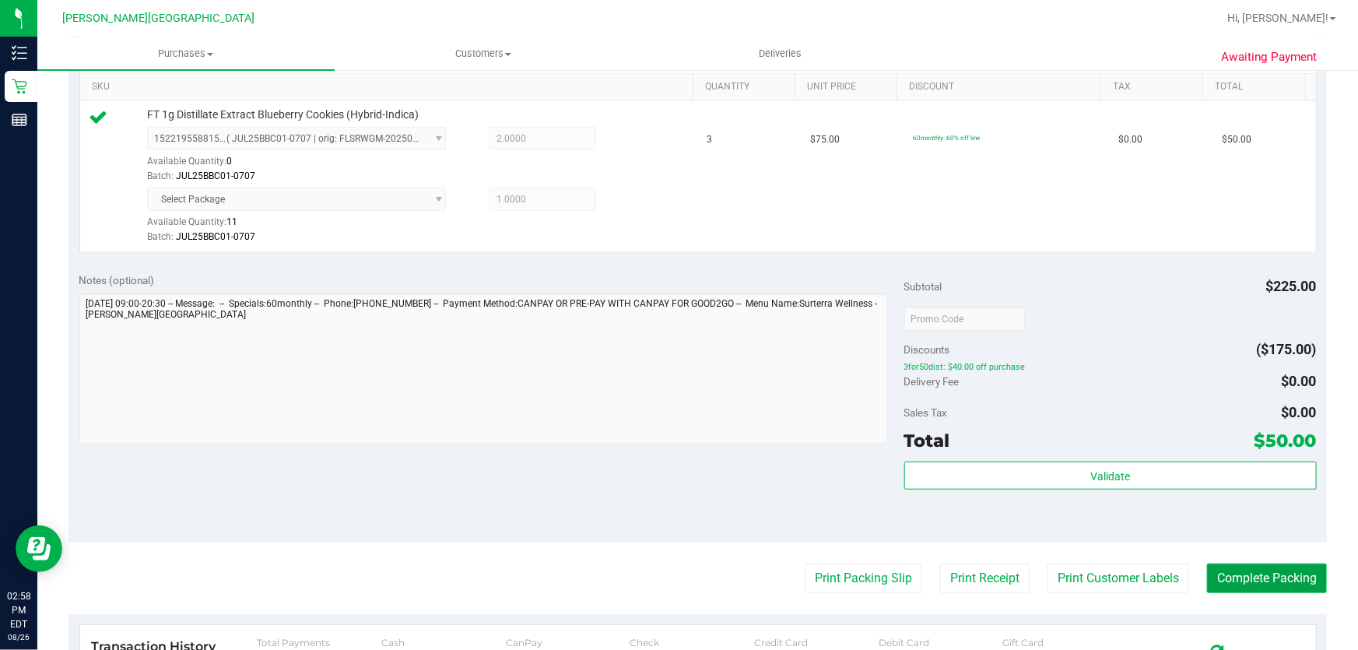
click at [1254, 569] on button "Complete Packing" at bounding box center [1267, 578] width 120 height 30
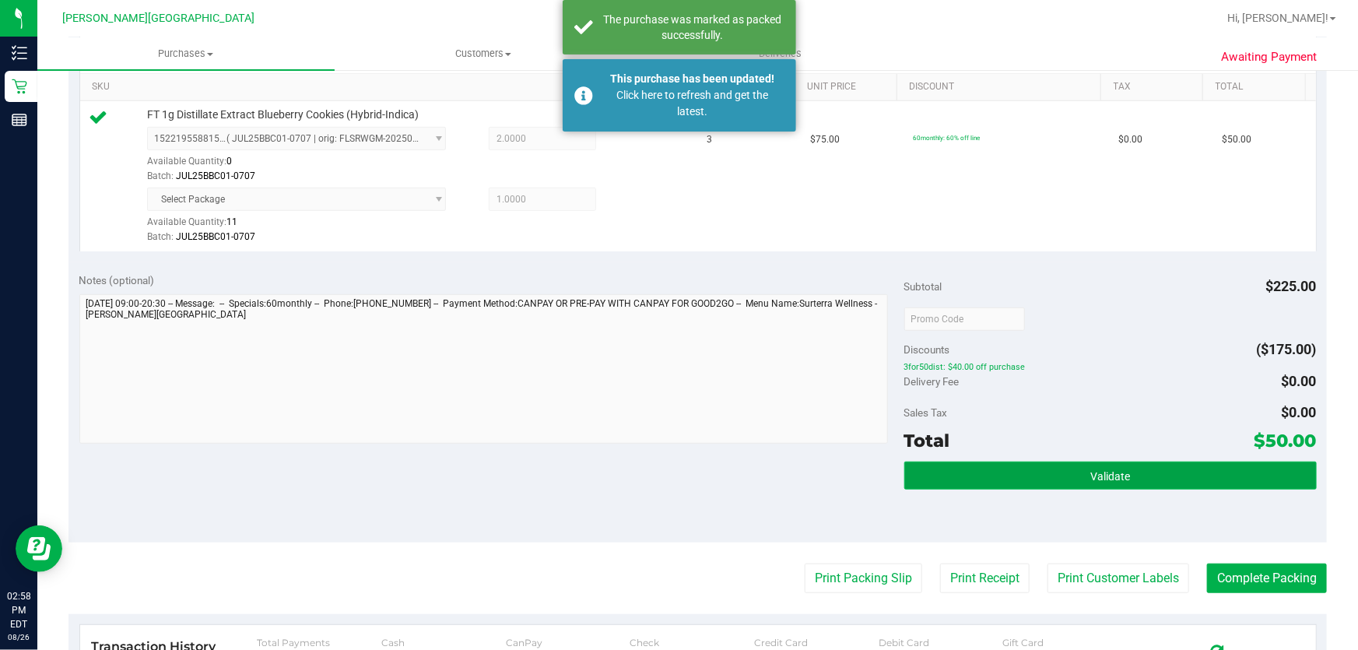
click at [1070, 464] on button "Validate" at bounding box center [1110, 475] width 412 height 28
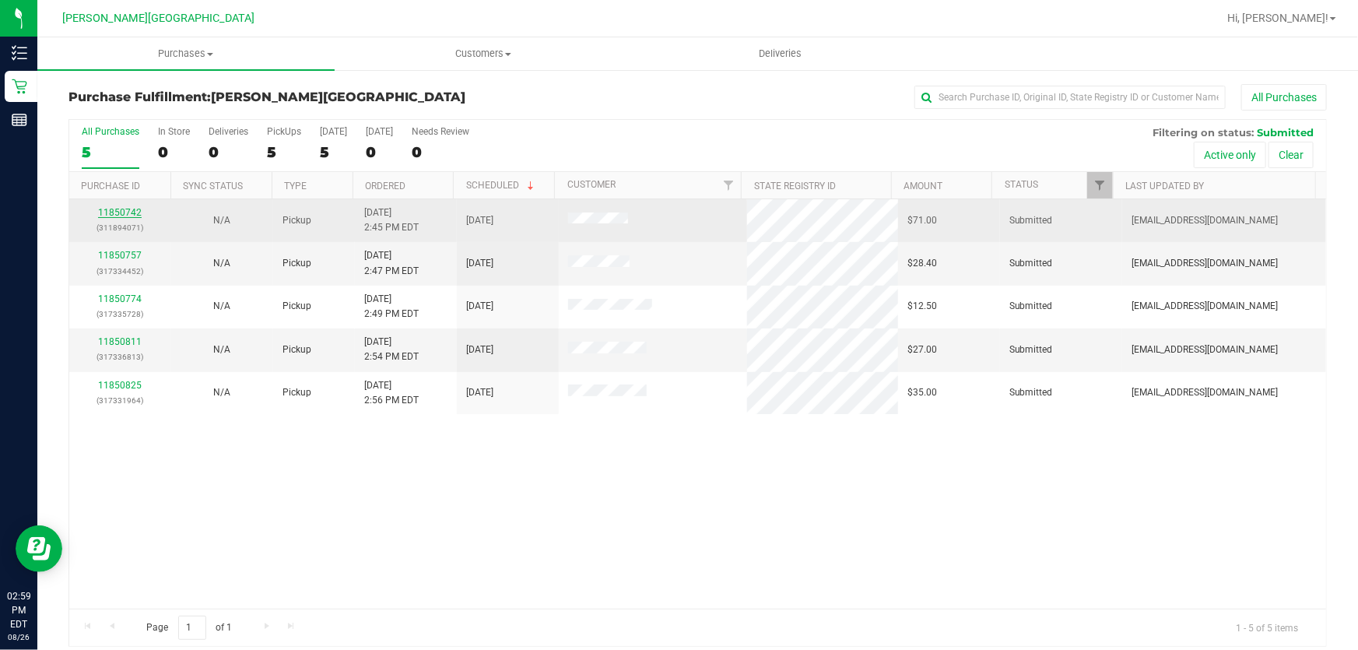
click at [124, 209] on link "11850742" at bounding box center [120, 212] width 44 height 11
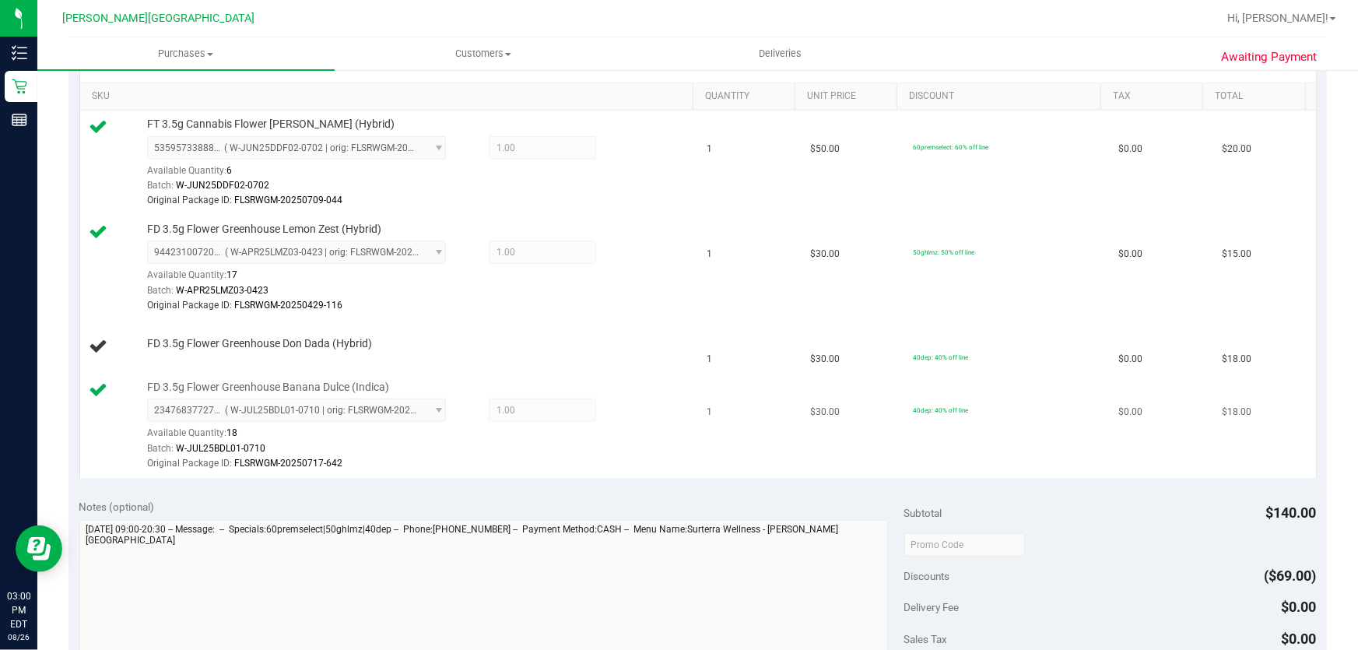
scroll to position [424, 0]
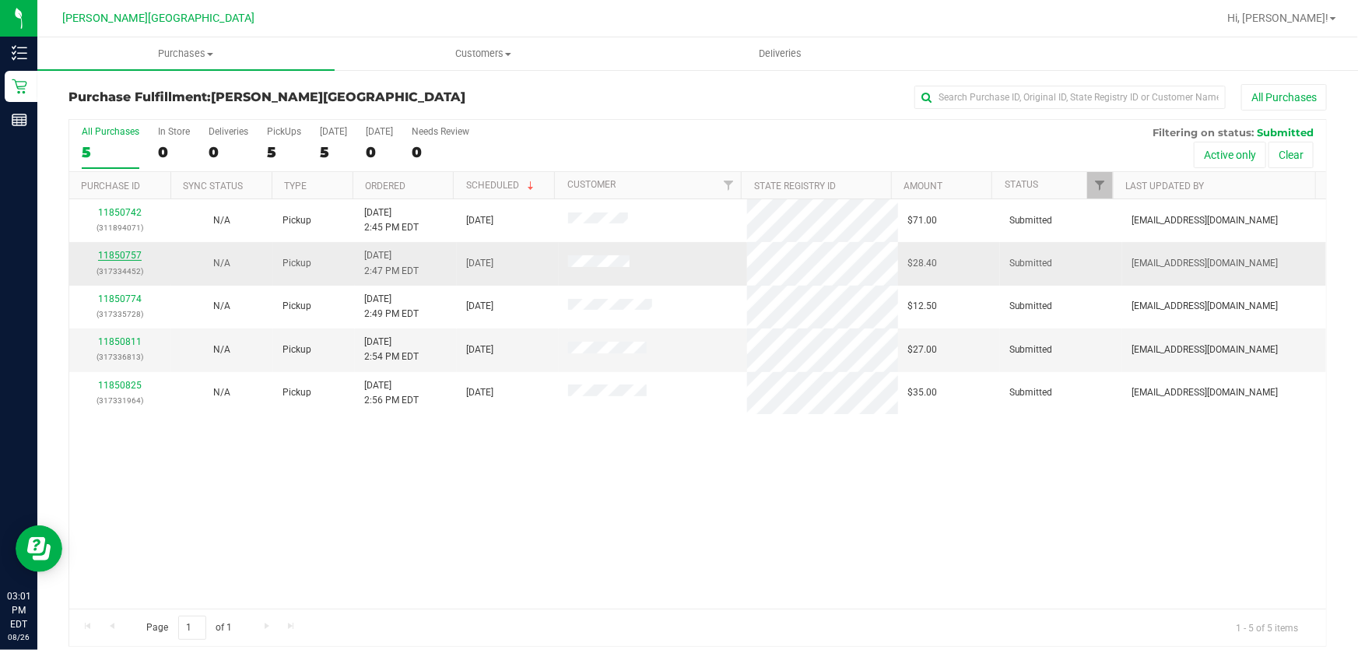
click at [109, 254] on link "11850757" at bounding box center [120, 255] width 44 height 11
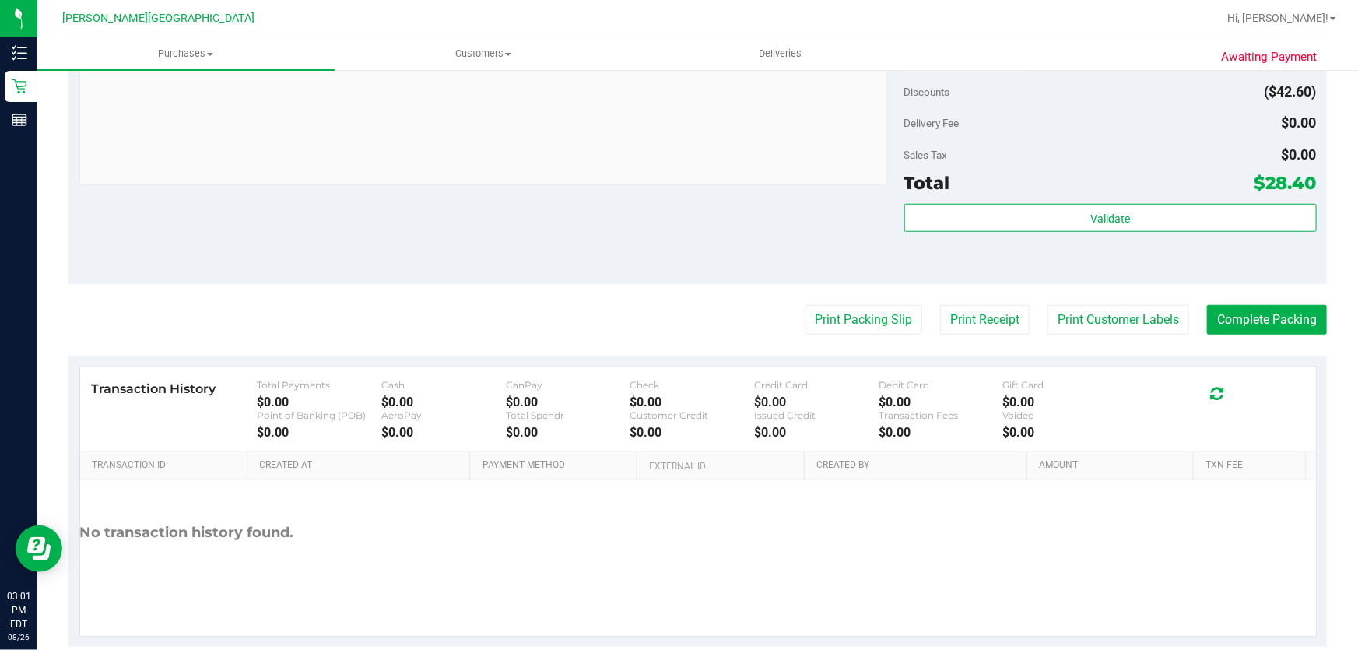
scroll to position [636, 0]
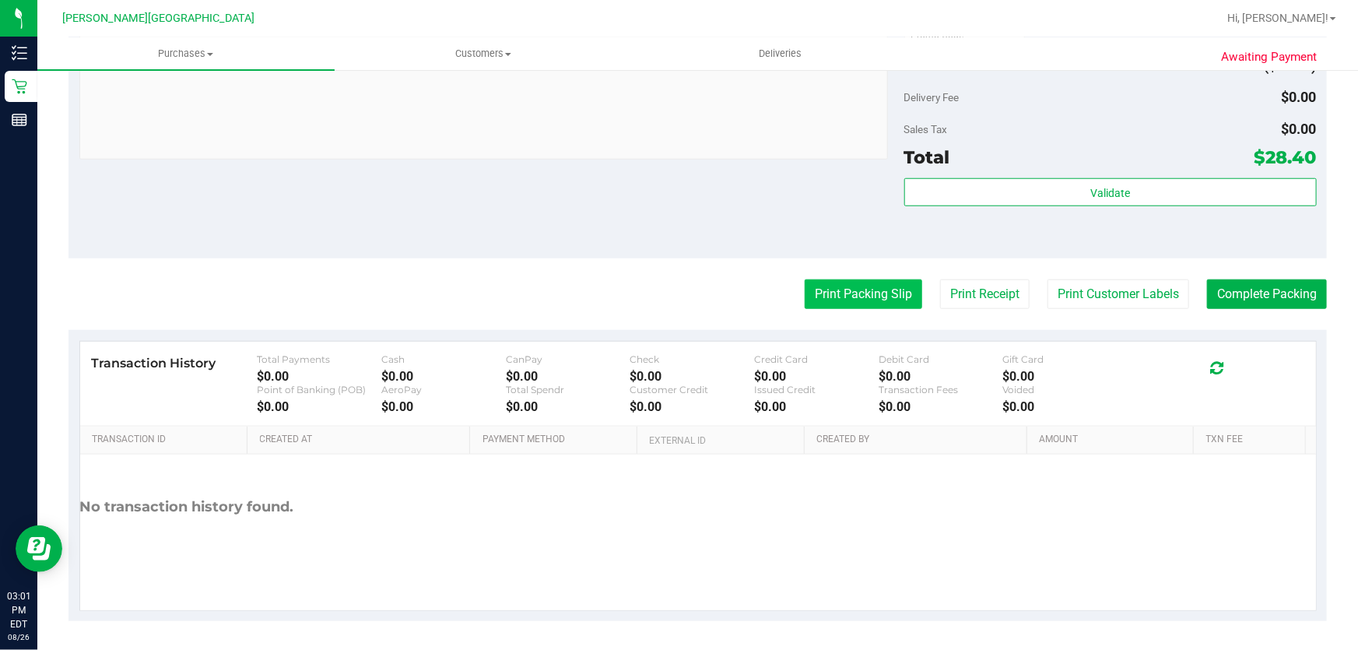
click at [876, 293] on button "Print Packing Slip" at bounding box center [862, 294] width 117 height 30
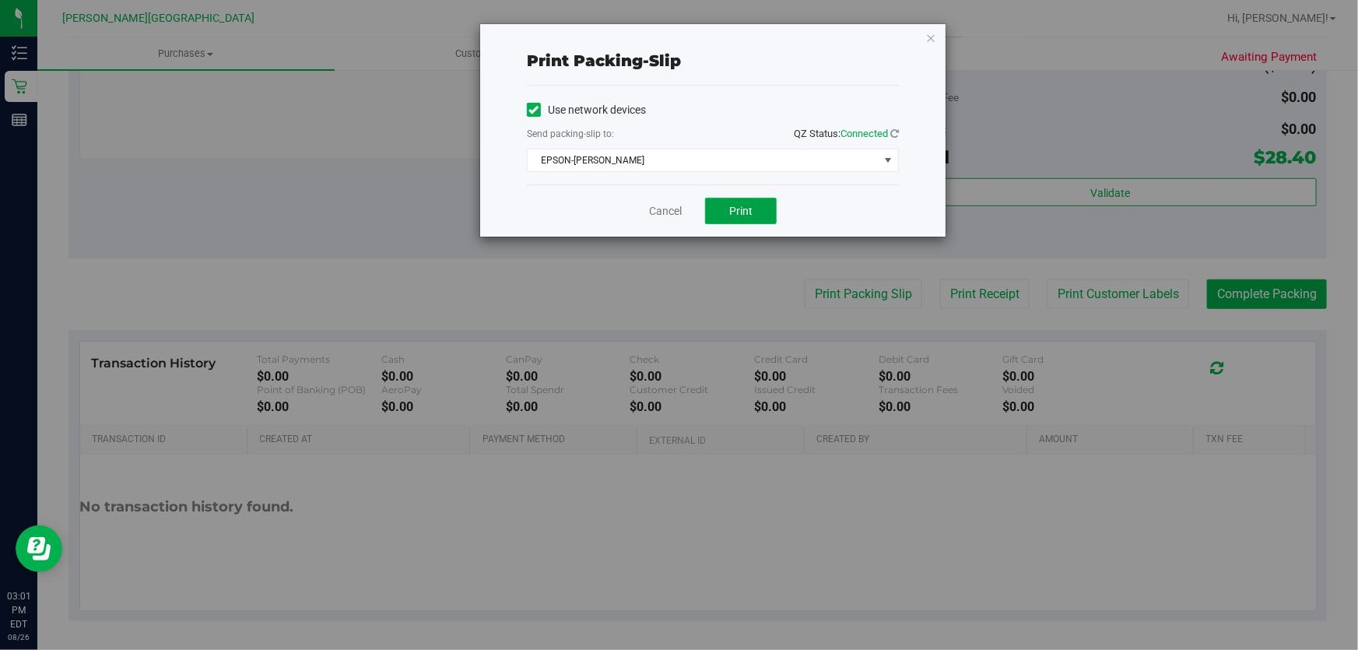
click at [736, 205] on span "Print" at bounding box center [740, 211] width 23 height 12
click at [936, 33] on div "Print packing-slip Use network devices Send packing-slip to: QZ Status: Connect…" at bounding box center [712, 130] width 465 height 212
drag, startPoint x: 928, startPoint y: 40, endPoint x: 941, endPoint y: 72, distance: 35.0
click at [928, 39] on icon "button" at bounding box center [930, 37] width 11 height 19
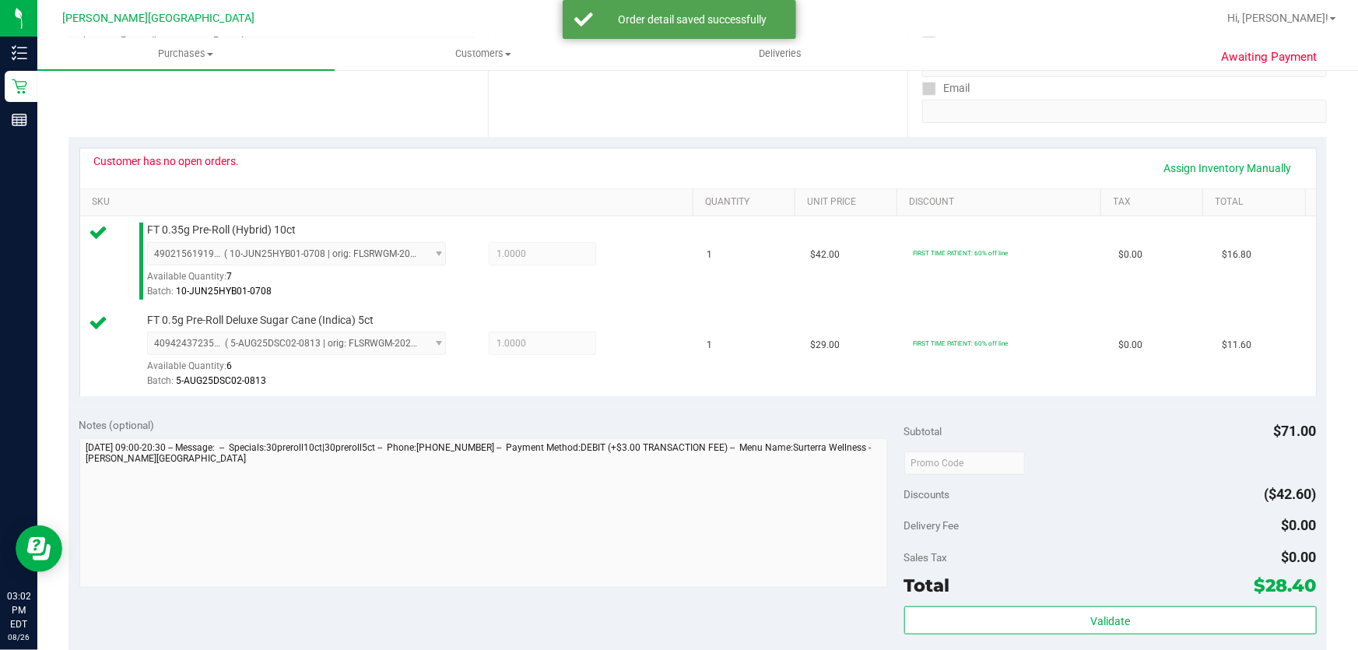
scroll to position [707, 0]
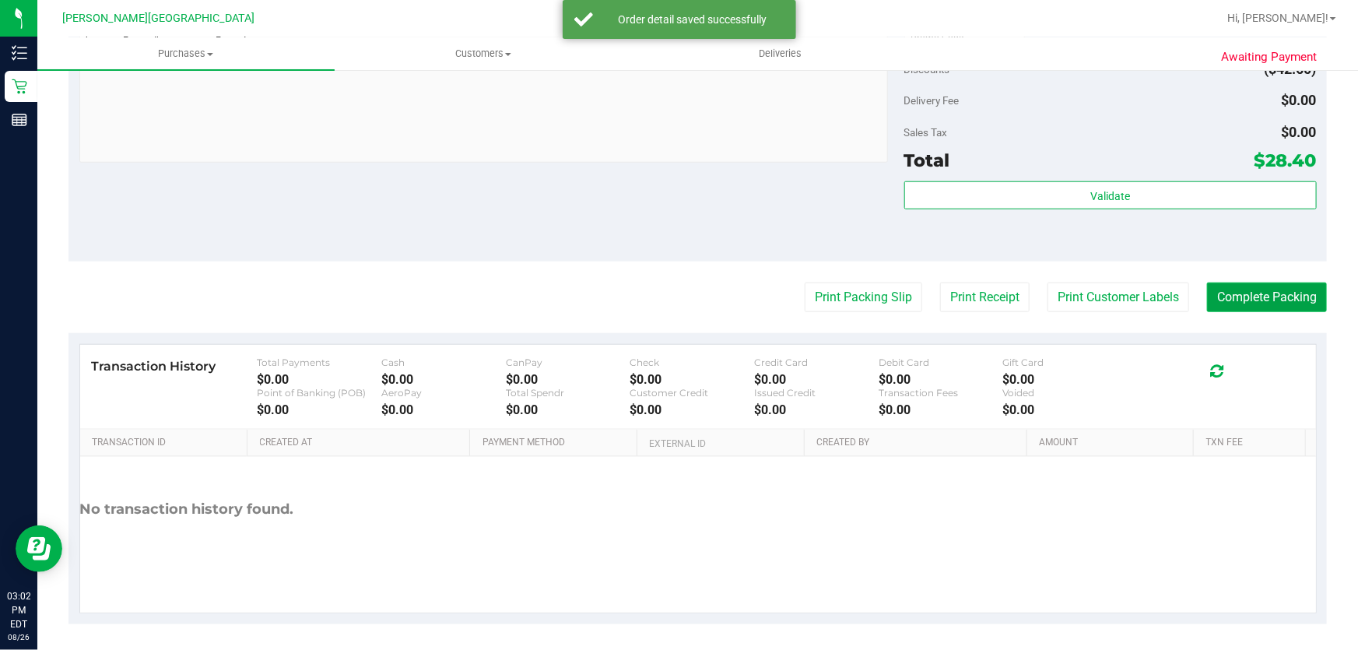
click at [1247, 289] on button "Complete Packing" at bounding box center [1267, 297] width 120 height 30
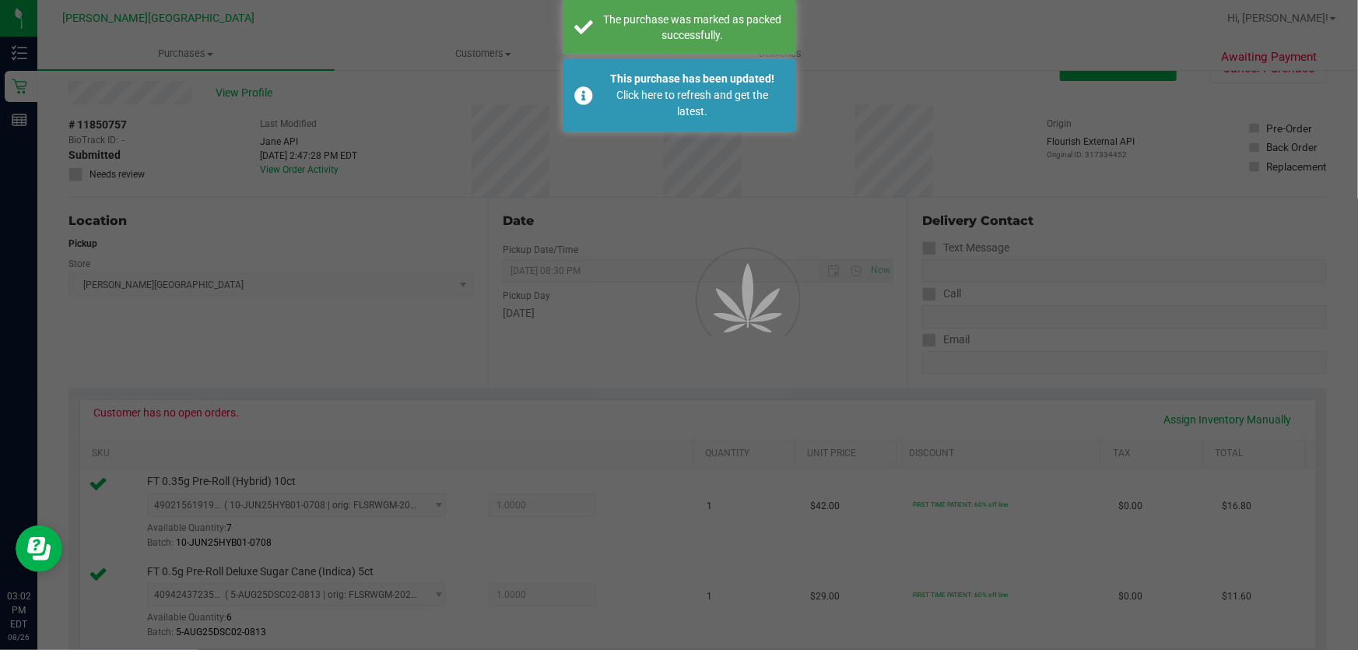
scroll to position [0, 0]
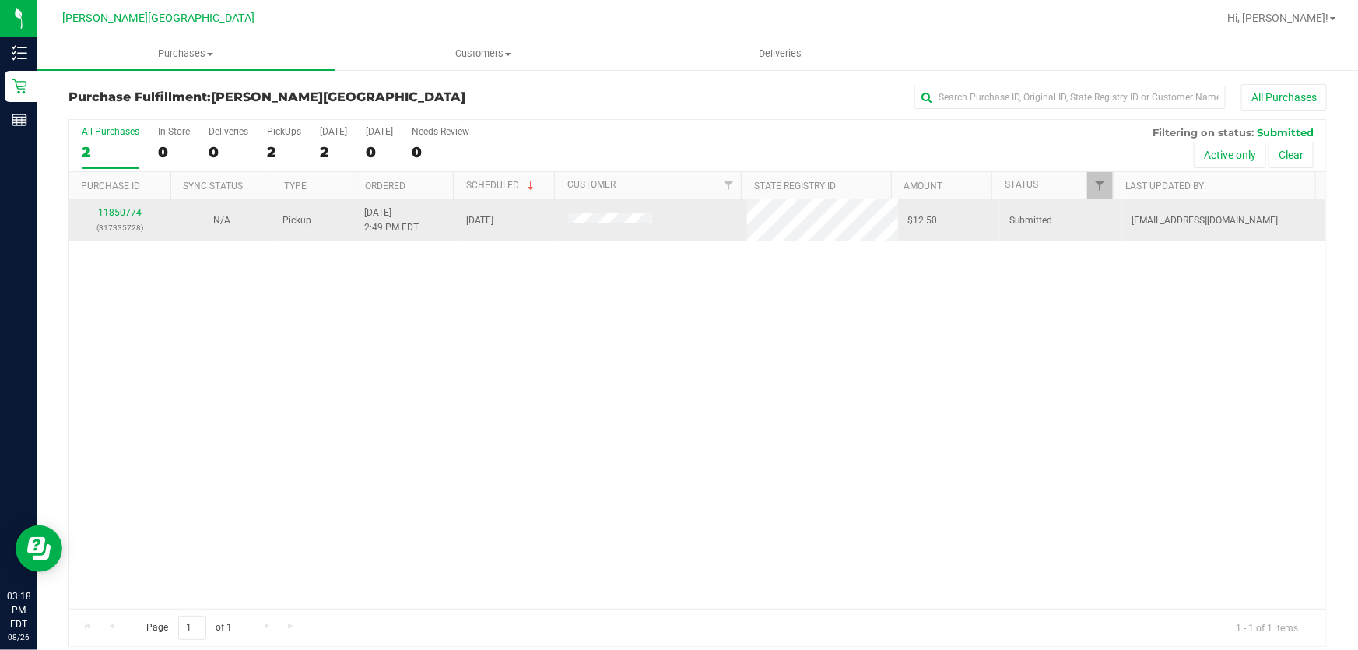
click at [129, 218] on div "11850774 (317335728)" at bounding box center [120, 220] width 83 height 30
click at [128, 216] on link "11850774" at bounding box center [120, 212] width 44 height 11
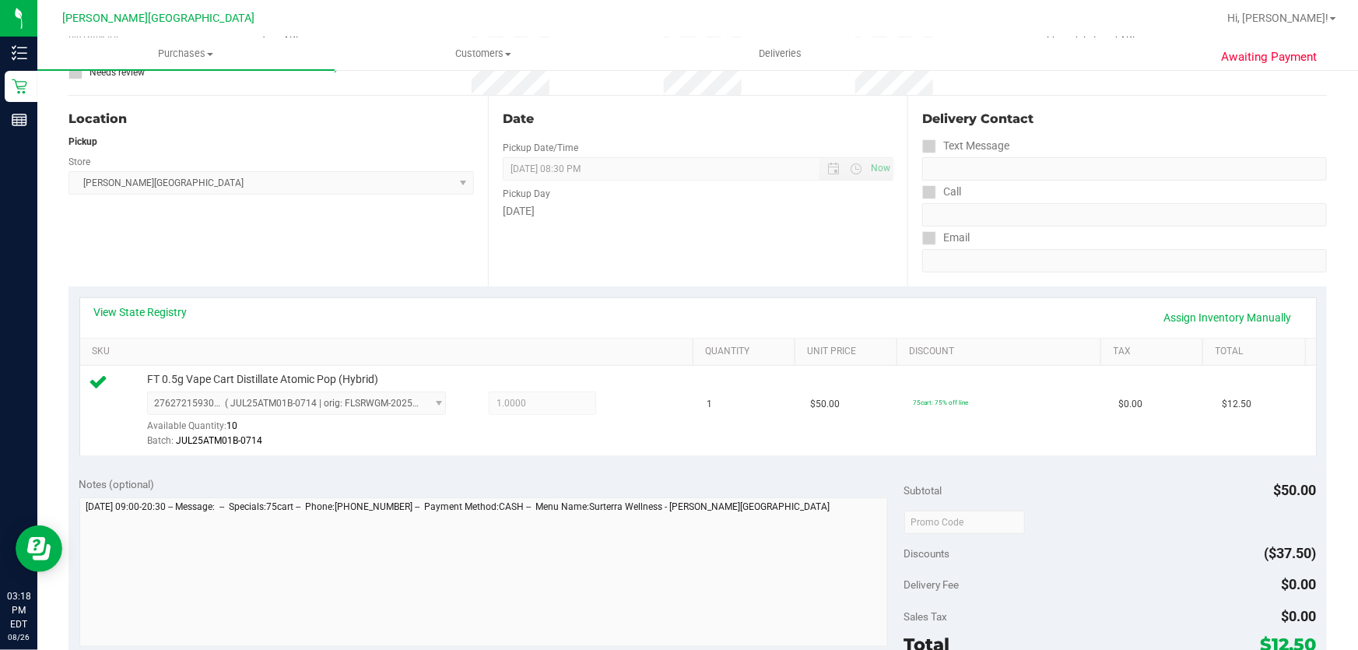
scroll to position [212, 0]
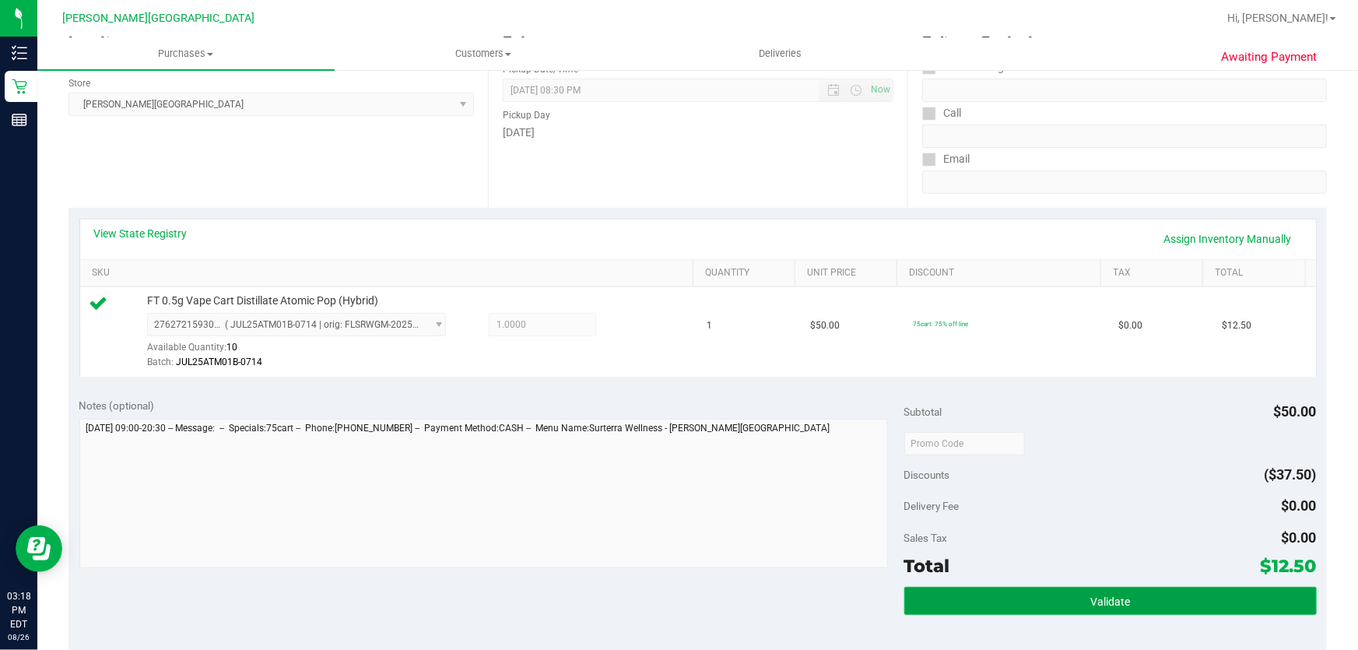
click at [1176, 606] on button "Validate" at bounding box center [1110, 601] width 412 height 28
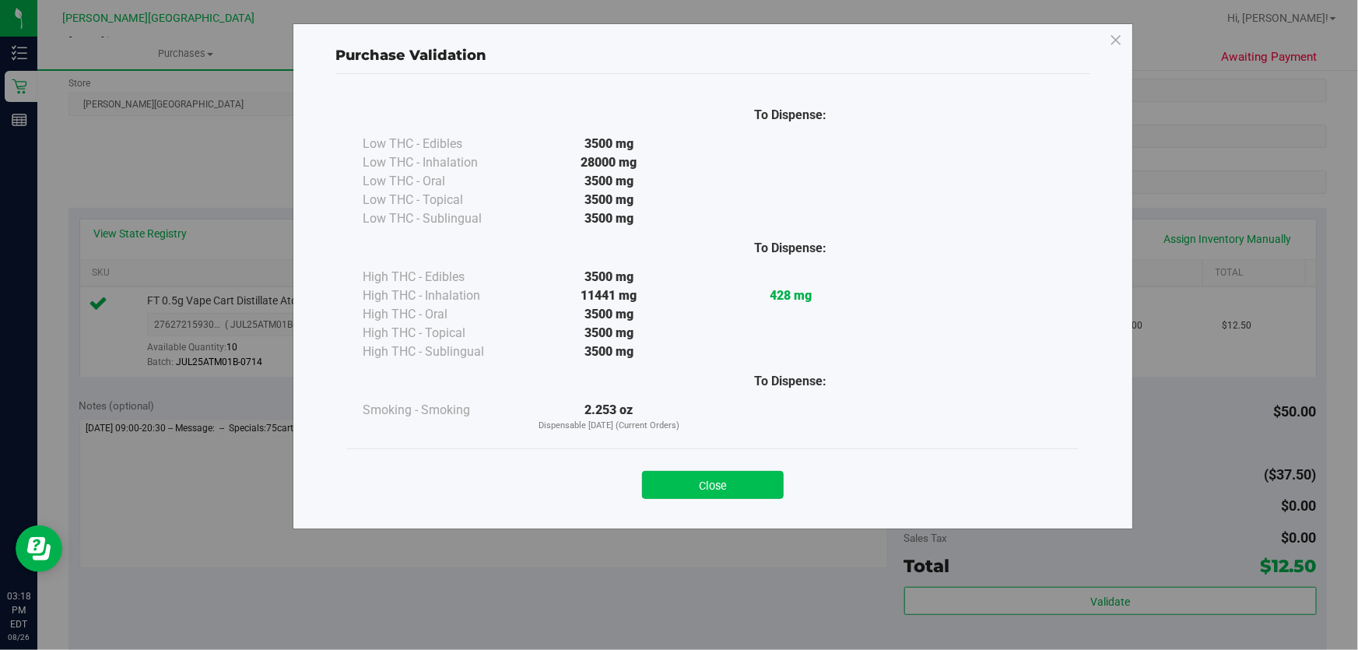
click at [769, 494] on button "Close" at bounding box center [713, 485] width 142 height 28
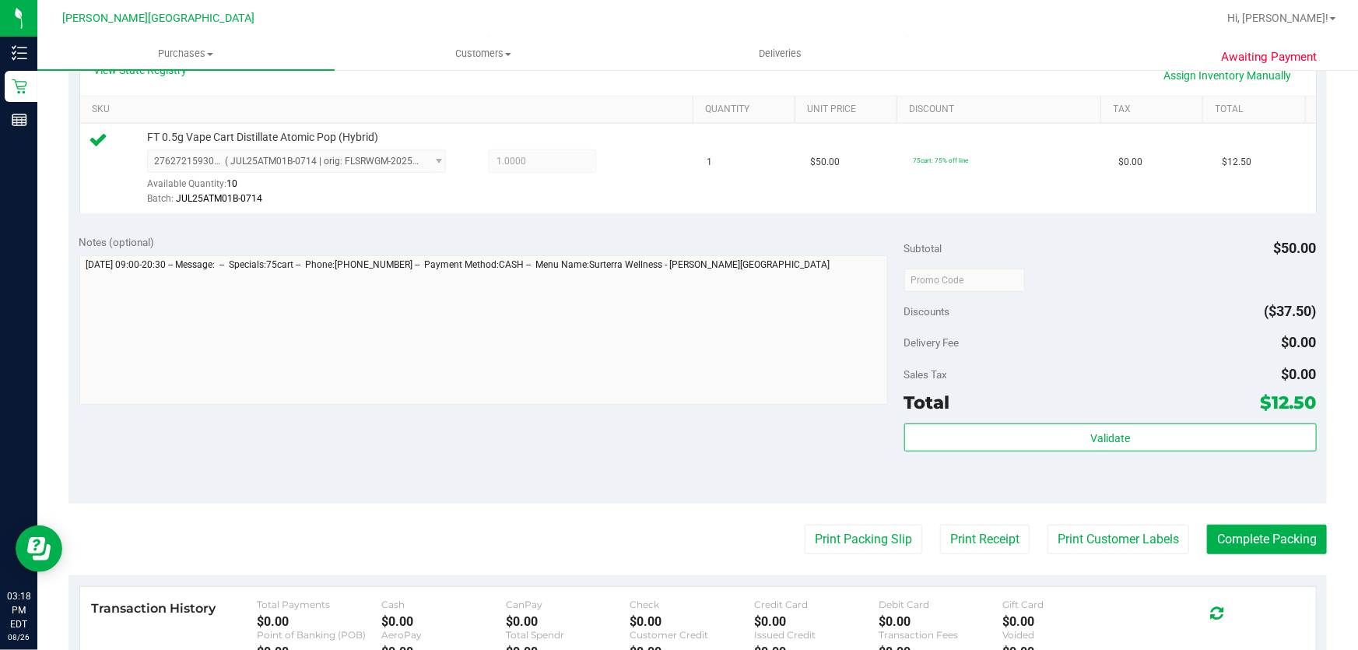
scroll to position [495, 0]
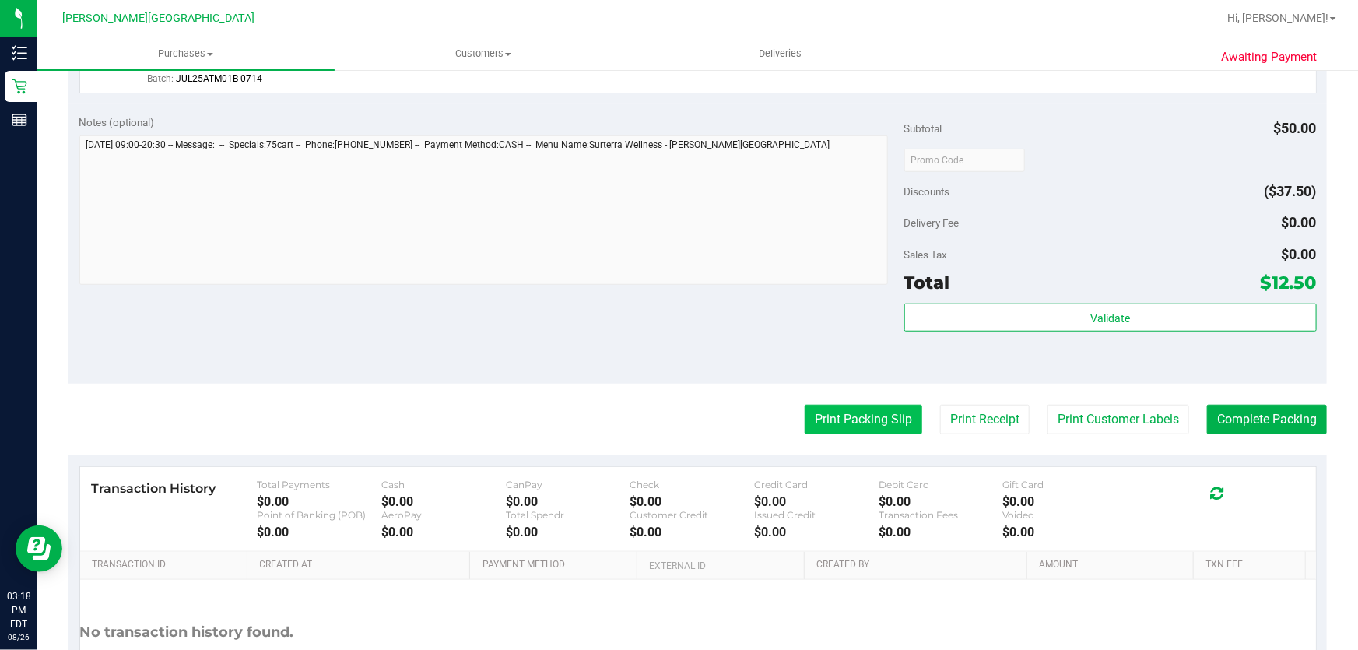
click at [893, 430] on button "Print Packing Slip" at bounding box center [862, 420] width 117 height 30
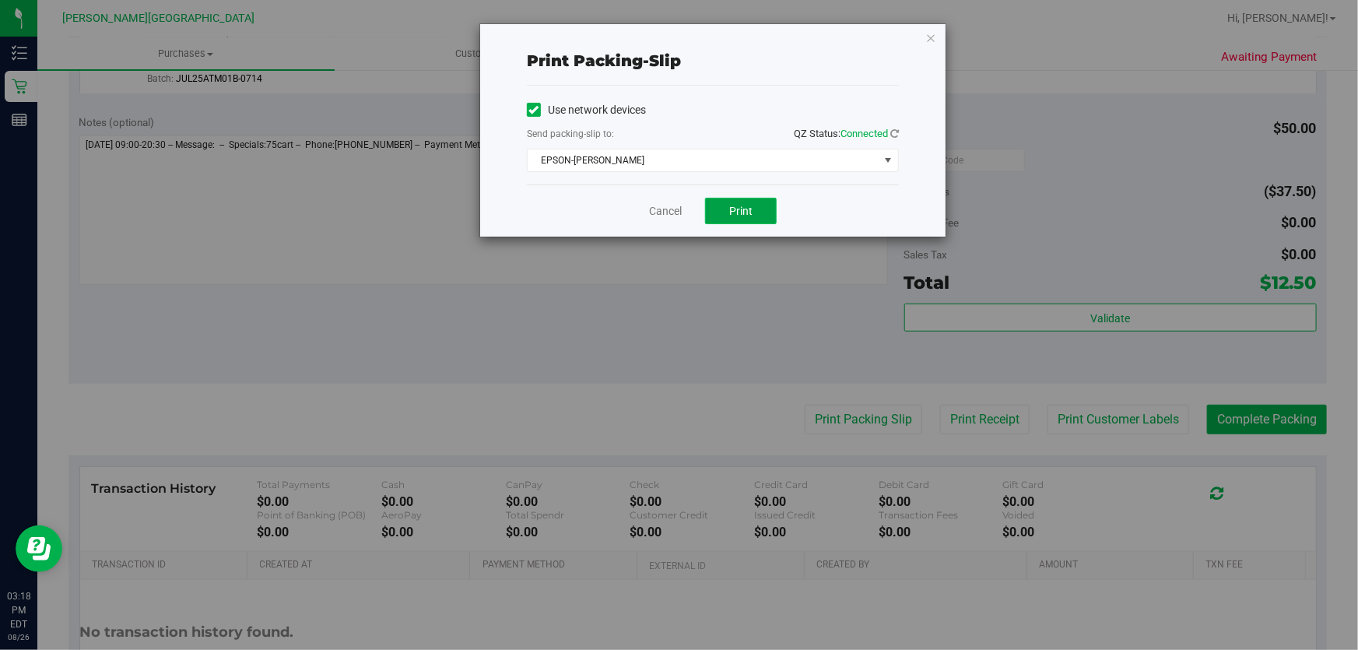
click at [741, 212] on span "Print" at bounding box center [740, 211] width 23 height 12
click at [927, 32] on icon "button" at bounding box center [930, 37] width 11 height 19
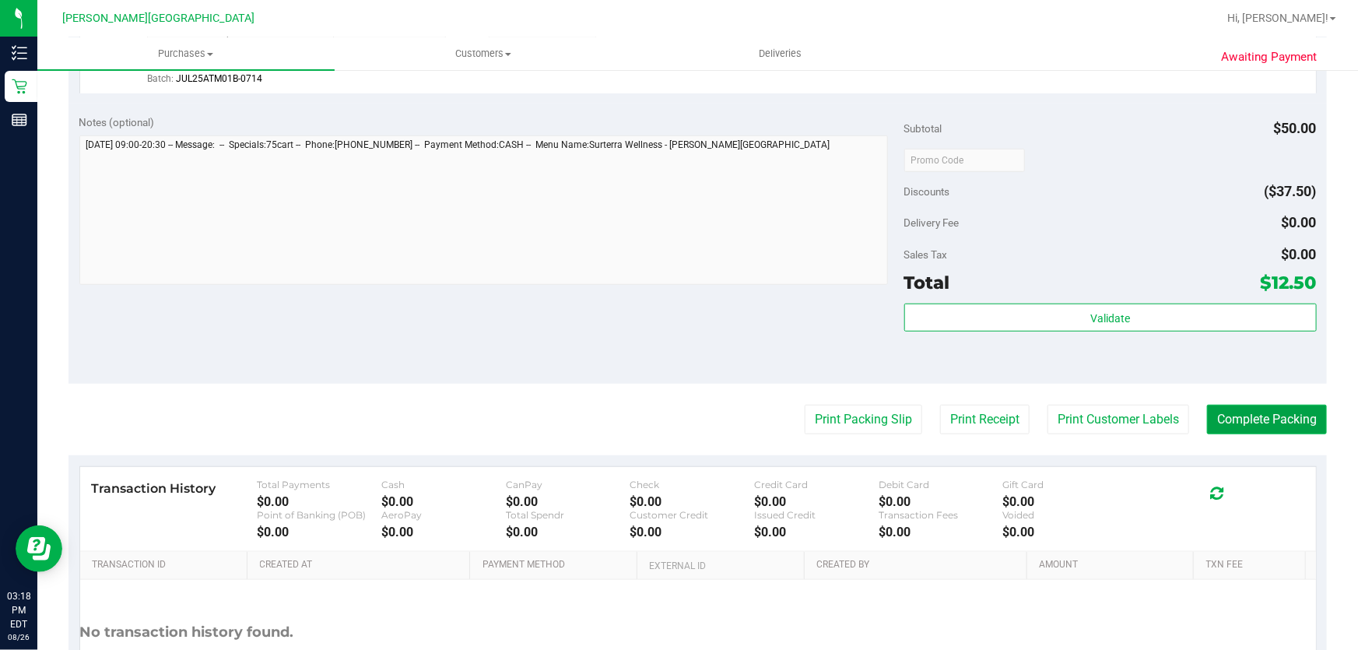
click at [1297, 412] on button "Complete Packing" at bounding box center [1267, 420] width 120 height 30
